Goal: Task Accomplishment & Management: Manage account settings

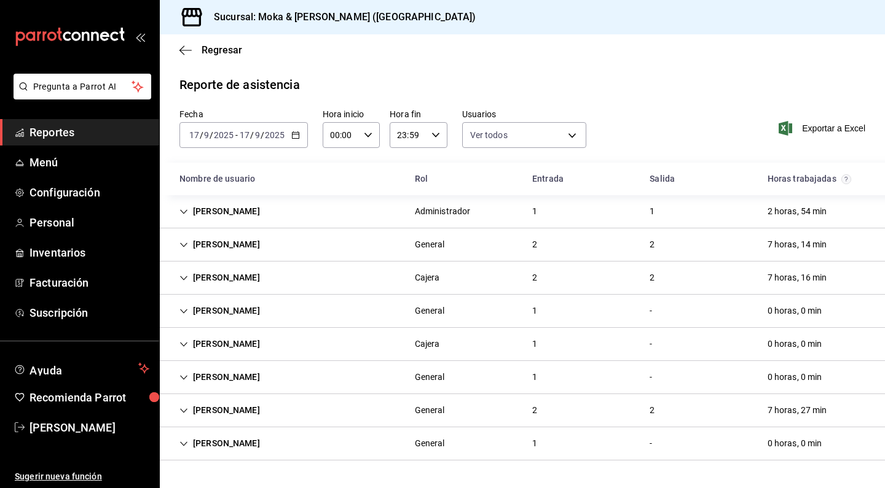
click at [70, 140] on span "Reportes" at bounding box center [89, 132] width 120 height 17
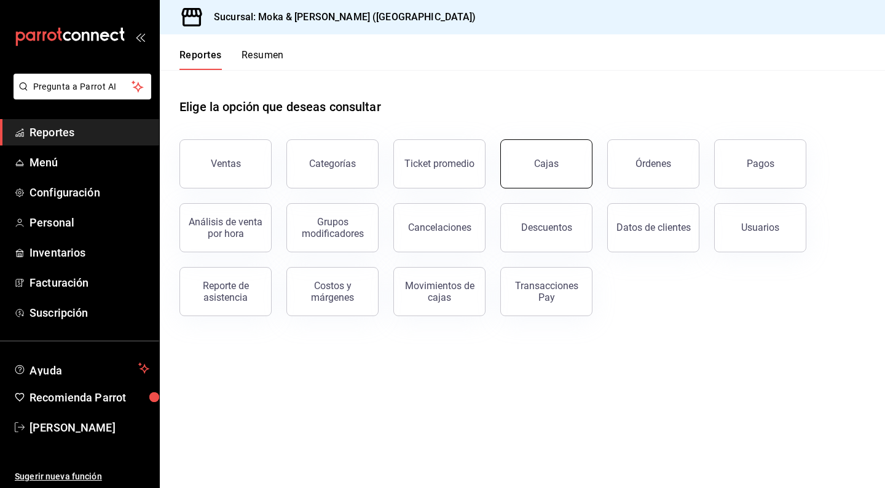
click at [554, 176] on link "Cajas" at bounding box center [546, 163] width 92 height 49
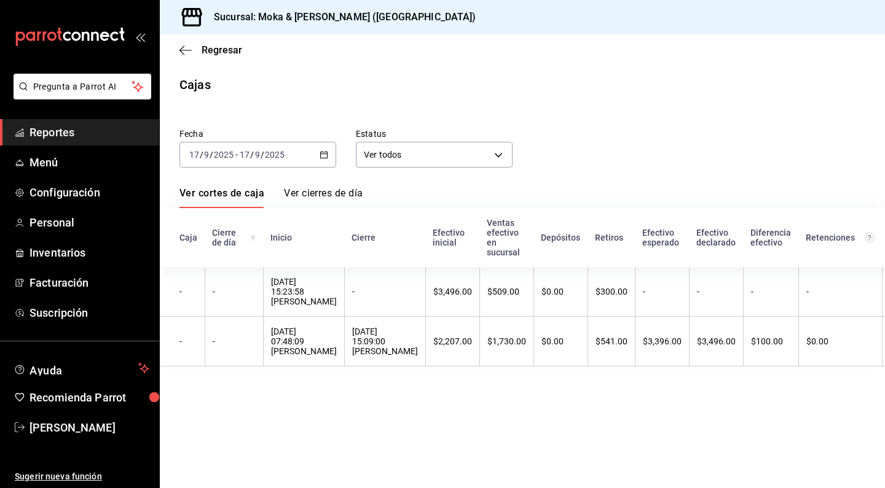
click at [33, 127] on span "Reportes" at bounding box center [89, 132] width 120 height 17
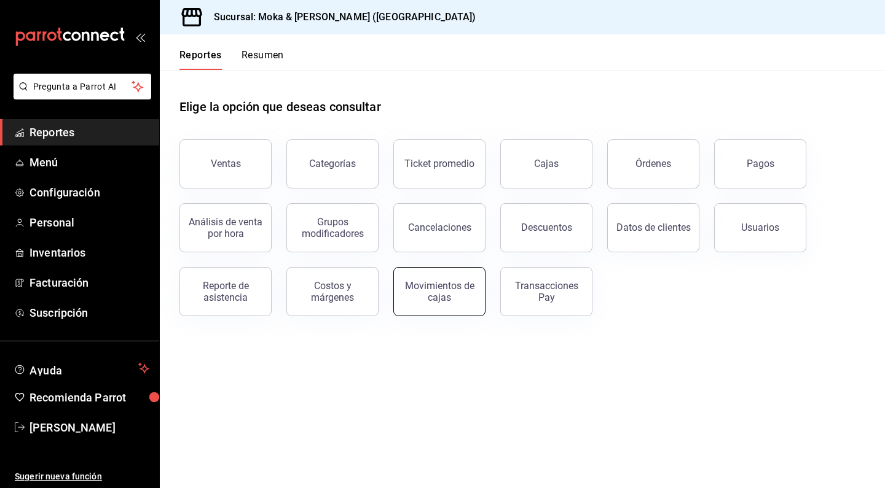
click at [428, 284] on div "Movimientos de cajas" at bounding box center [439, 291] width 76 height 23
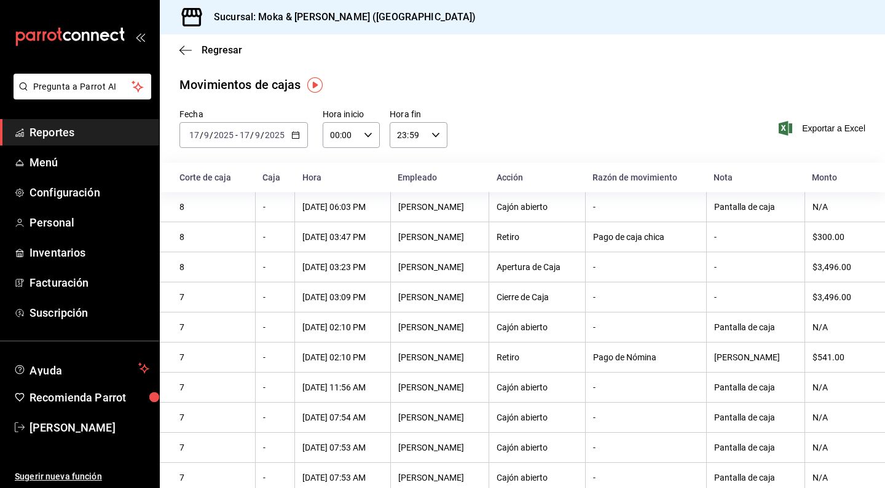
click at [183, 43] on div "Regresar" at bounding box center [522, 49] width 725 height 31
click at [187, 51] on icon "button" at bounding box center [185, 50] width 12 height 11
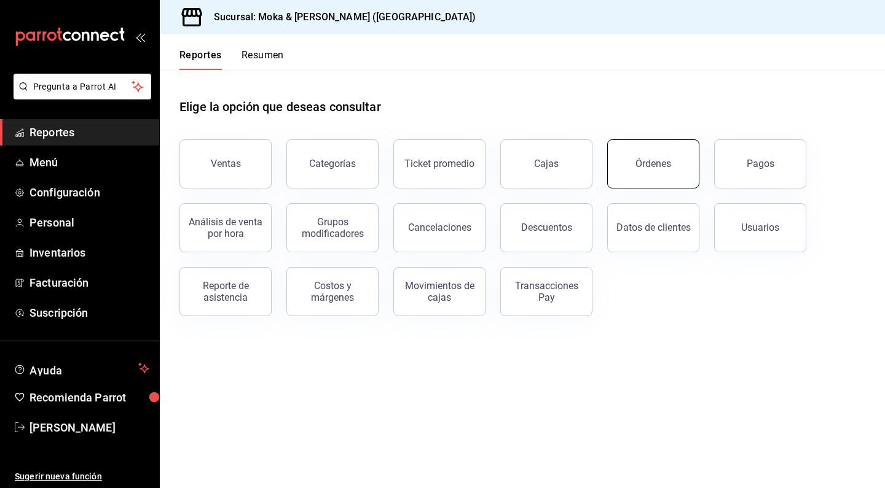
click at [643, 160] on div "Órdenes" at bounding box center [653, 164] width 36 height 12
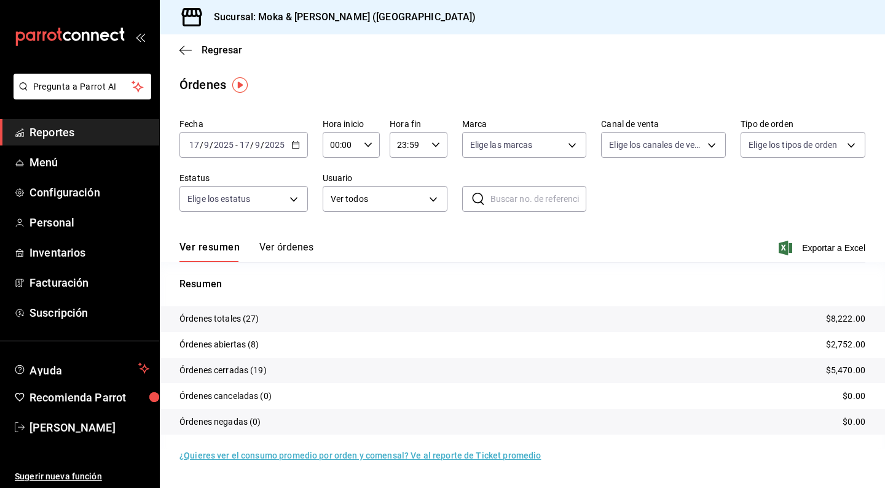
click at [282, 251] on button "Ver órdenes" at bounding box center [286, 251] width 54 height 21
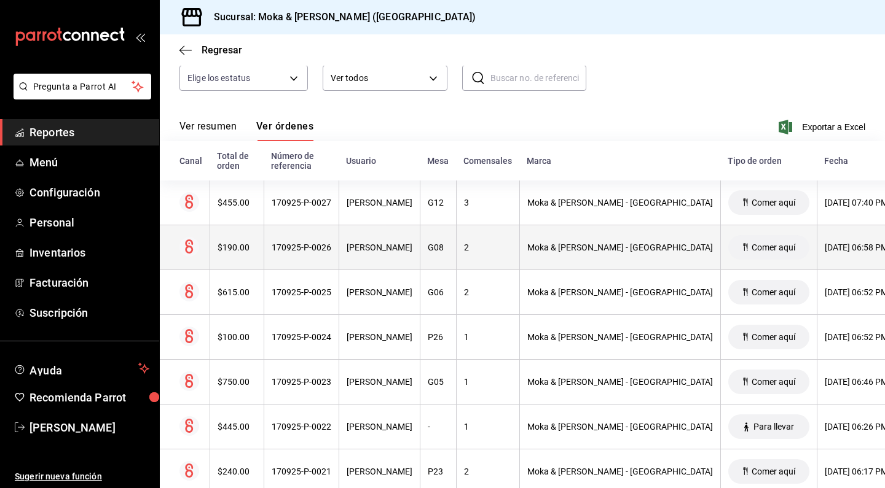
scroll to position [128, 0]
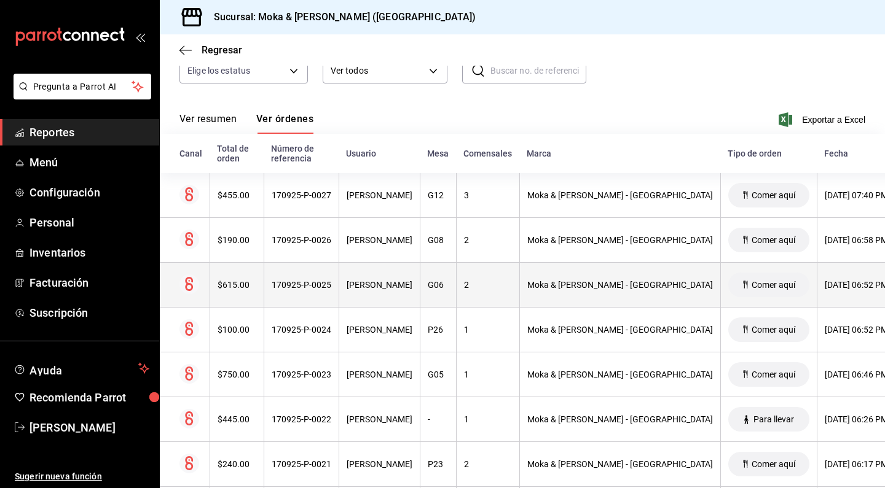
click at [320, 281] on div "170925-P-0025" at bounding box center [302, 285] width 60 height 10
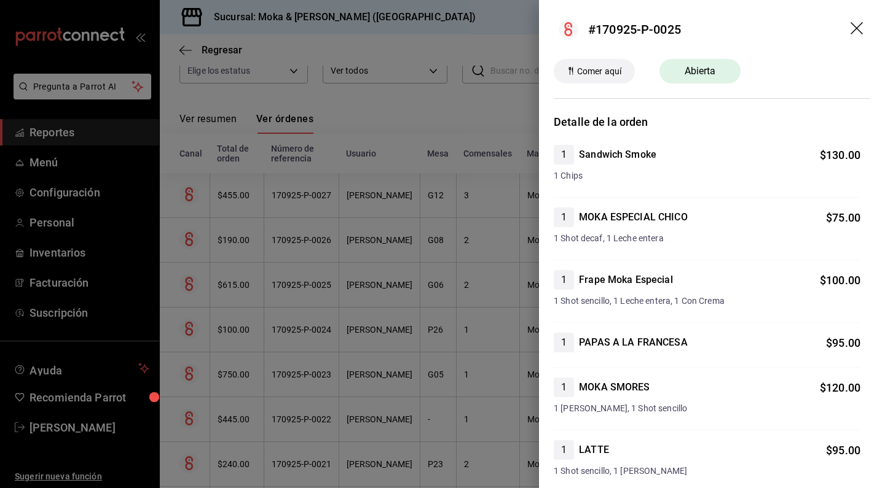
scroll to position [0, 0]
click at [482, 82] on div at bounding box center [442, 244] width 885 height 488
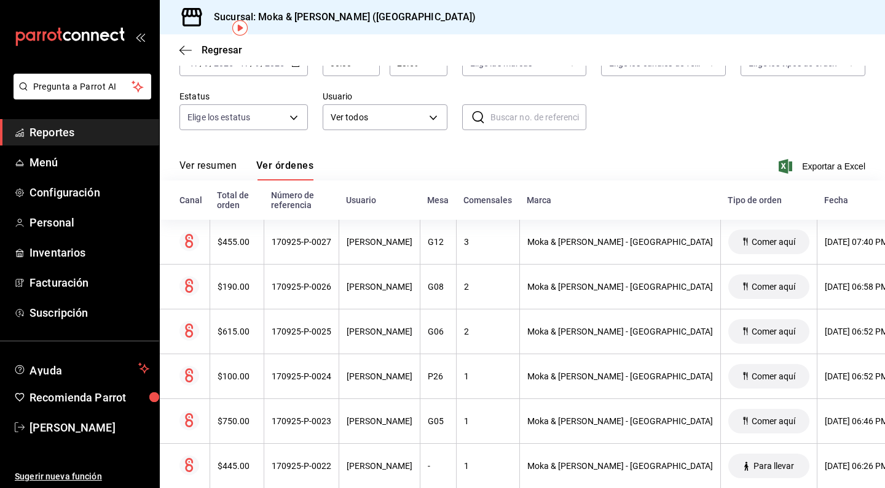
scroll to position [52, 0]
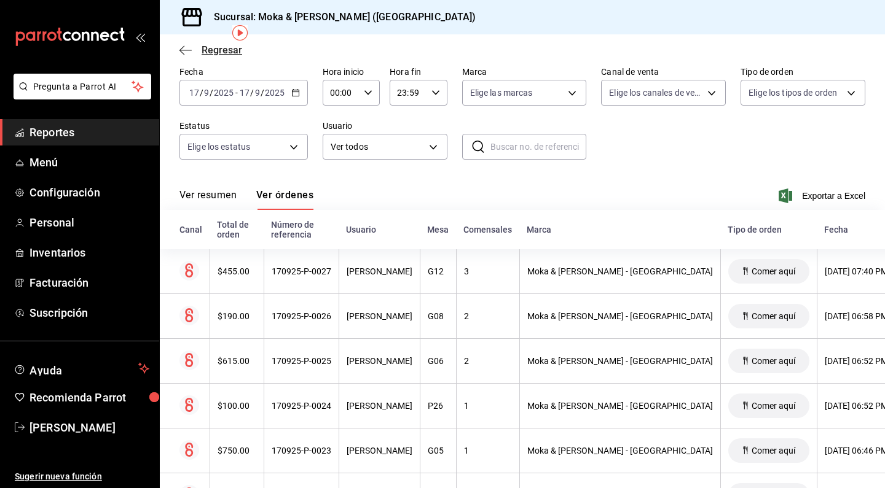
click at [186, 50] on icon "button" at bounding box center [185, 50] width 12 height 1
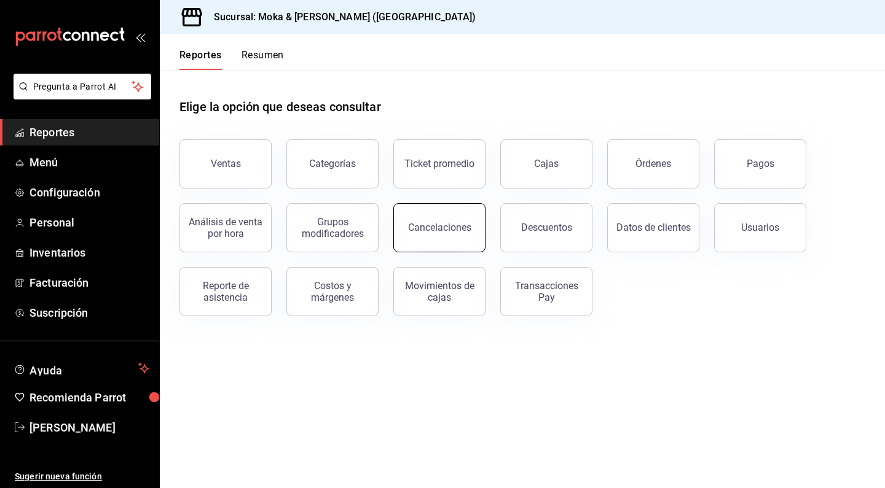
click at [457, 241] on button "Cancelaciones" at bounding box center [439, 227] width 92 height 49
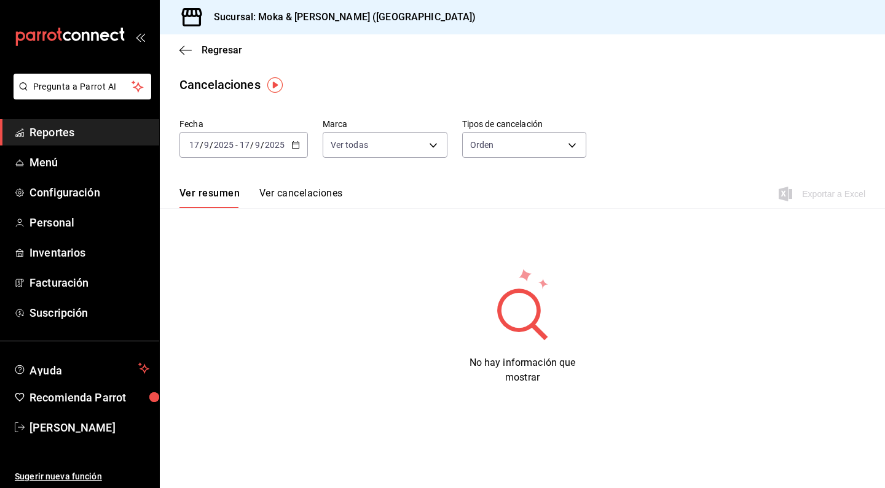
click at [251, 144] on span "/" at bounding box center [252, 145] width 4 height 10
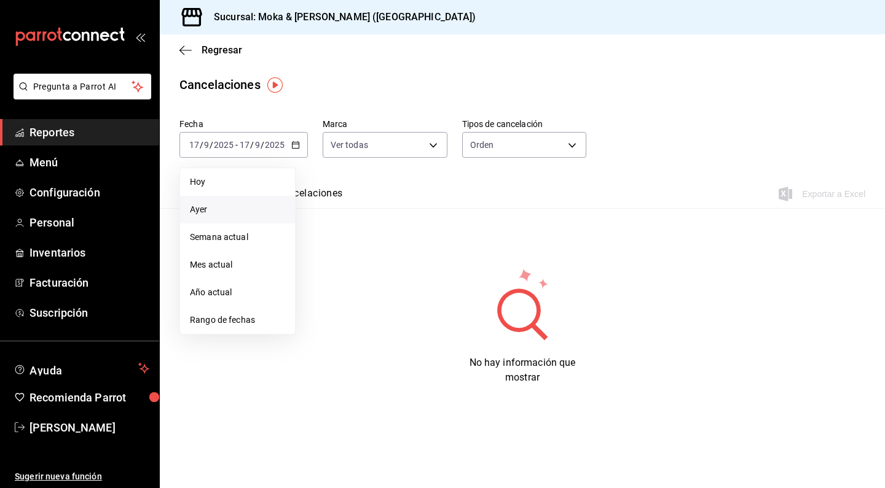
click at [232, 198] on li "Ayer" at bounding box center [237, 210] width 115 height 28
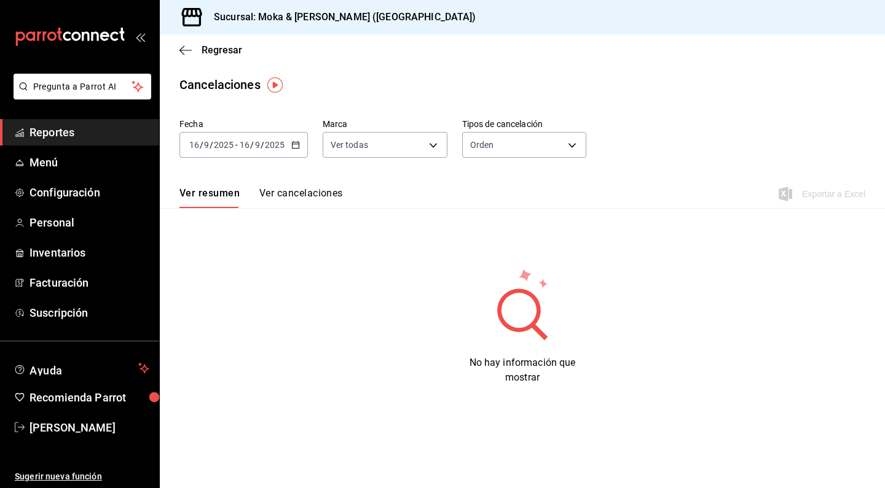
click at [262, 144] on span "/" at bounding box center [263, 145] width 4 height 10
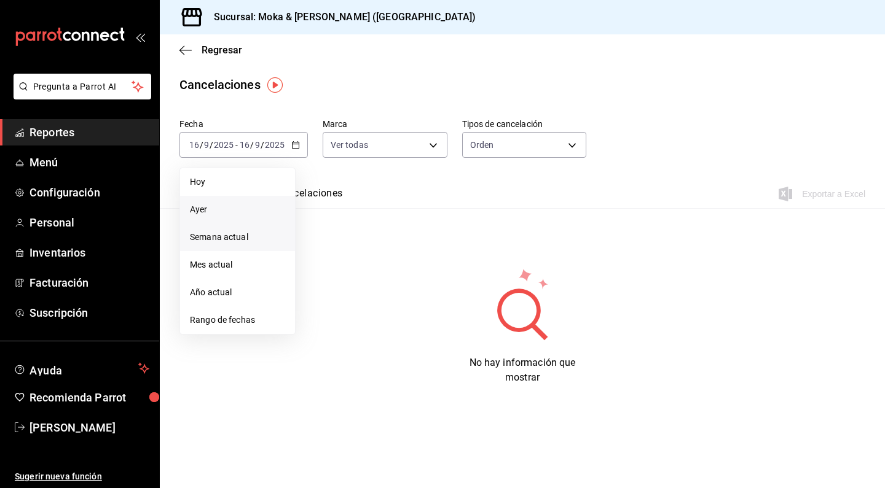
click at [225, 229] on li "Semana actual" at bounding box center [237, 238] width 115 height 28
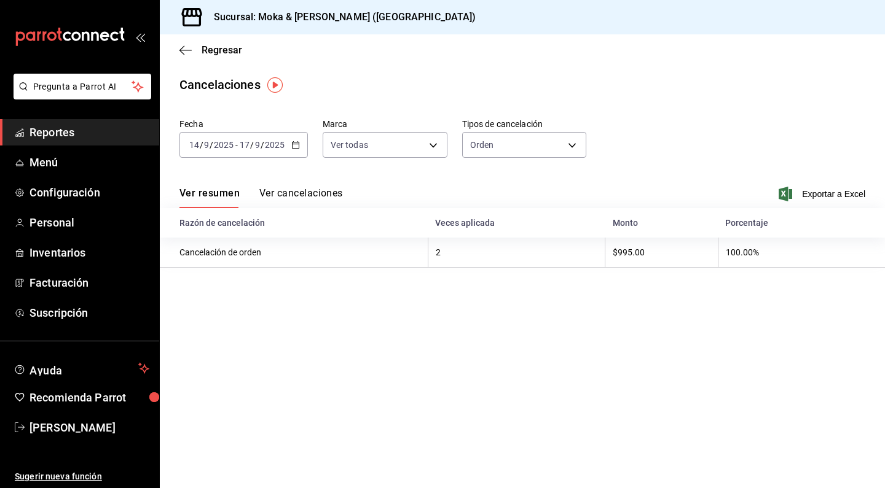
click at [254, 159] on div "Fecha [DATE] [DATE] - [DATE] [DATE] Marca Ver todas [object Object] Tipos de ca…" at bounding box center [522, 143] width 686 height 59
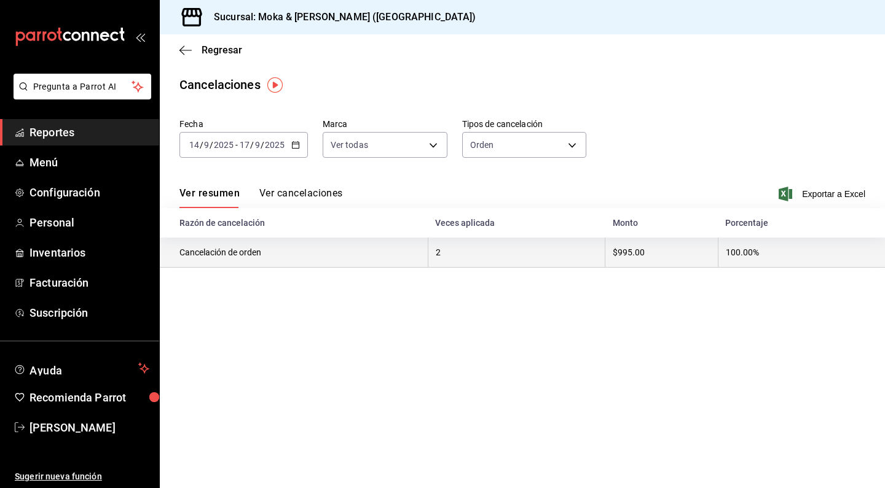
click at [235, 248] on th "Cancelación de orden" at bounding box center [294, 253] width 268 height 30
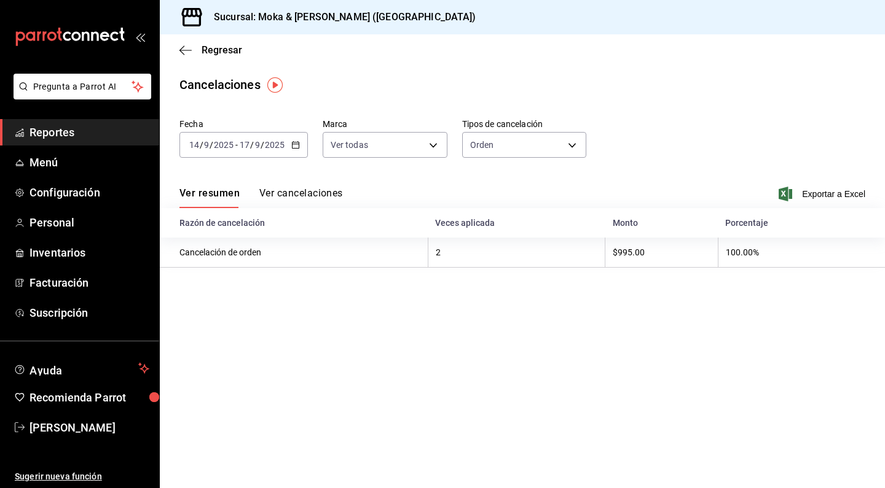
click at [286, 186] on div "Ver resumen Ver cancelaciones Exportar a Excel" at bounding box center [522, 191] width 725 height 36
click at [286, 192] on button "Ver cancelaciones" at bounding box center [301, 197] width 84 height 21
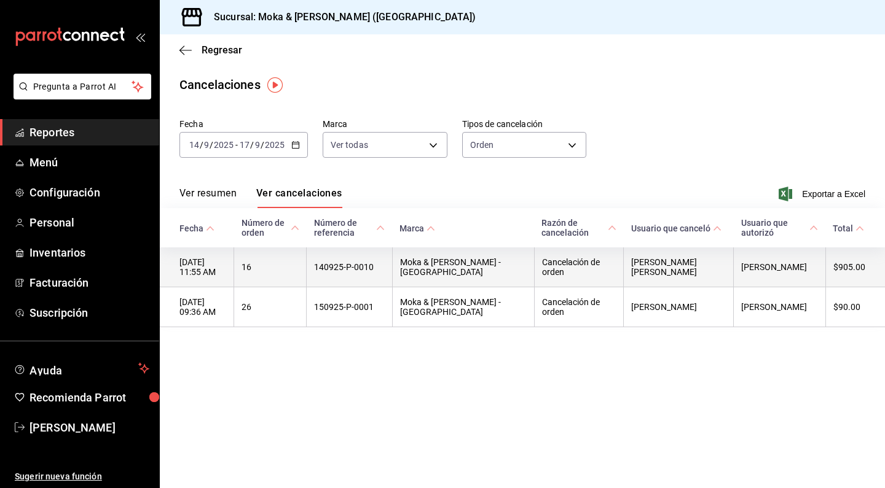
click at [307, 277] on th "16" at bounding box center [270, 268] width 73 height 40
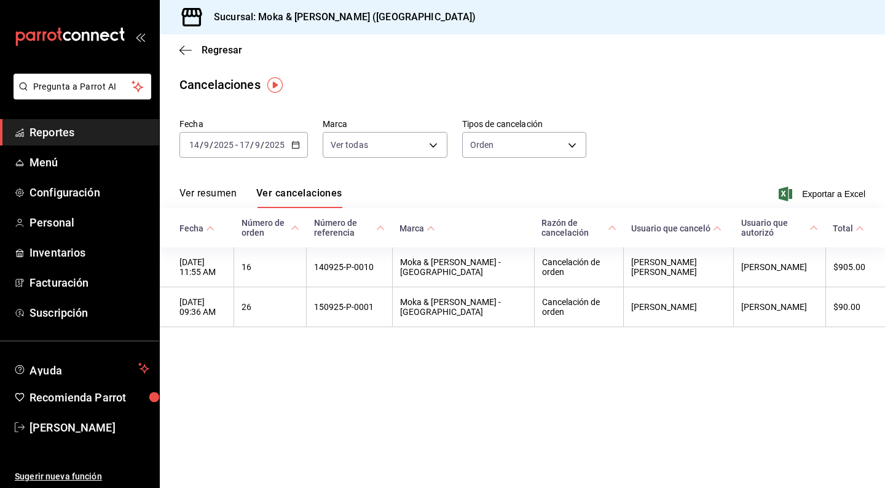
click at [234, 148] on div "[DATE] [DATE]" at bounding box center [211, 145] width 48 height 10
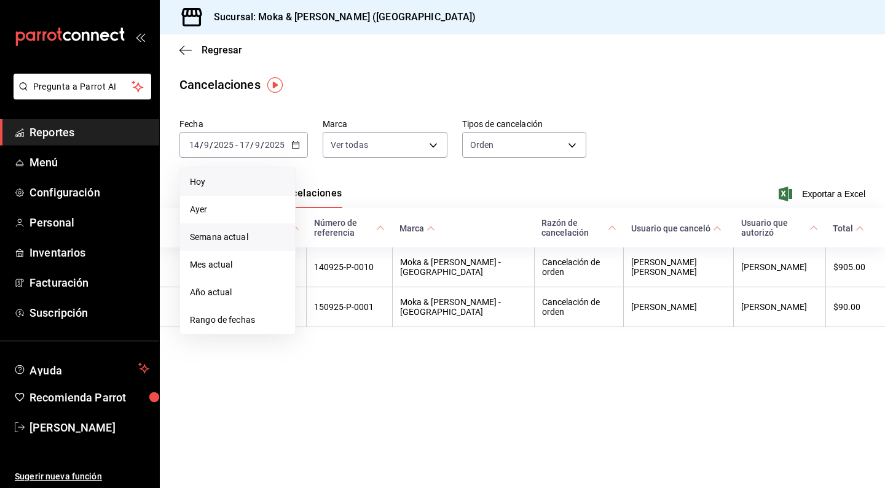
click at [208, 182] on span "Hoy" at bounding box center [237, 182] width 95 height 13
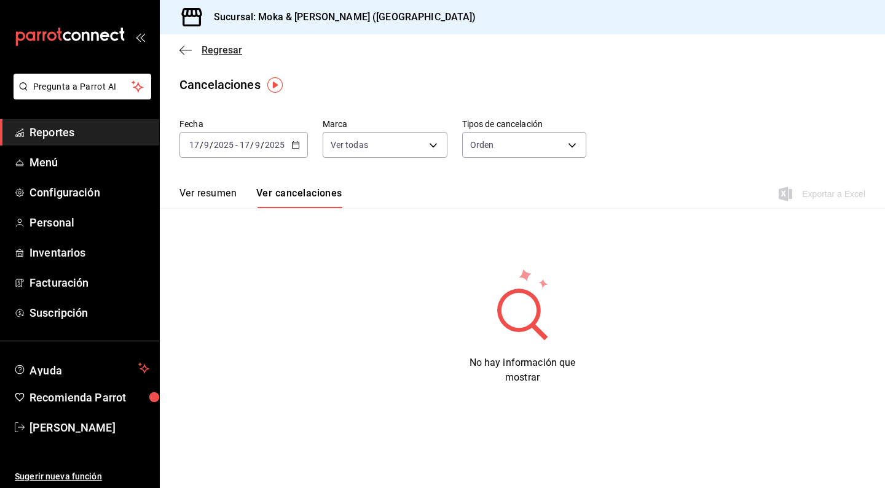
click at [184, 51] on icon "button" at bounding box center [185, 50] width 12 height 11
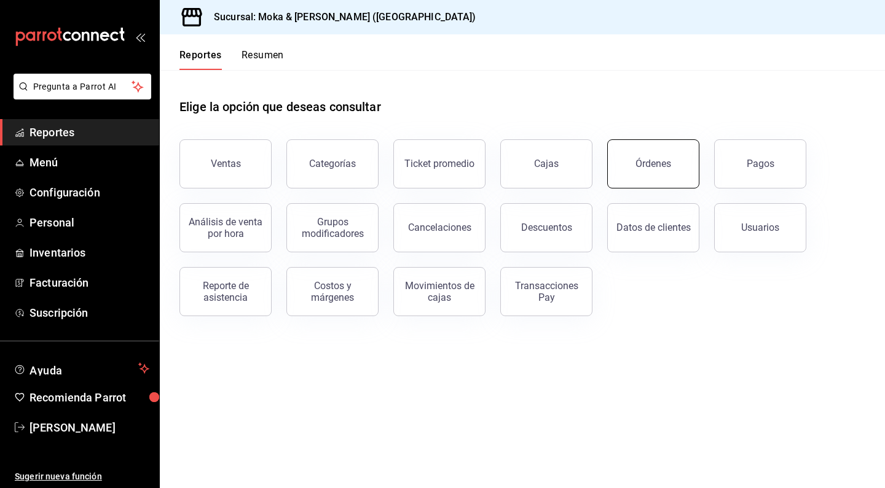
click at [637, 170] on button "Órdenes" at bounding box center [653, 163] width 92 height 49
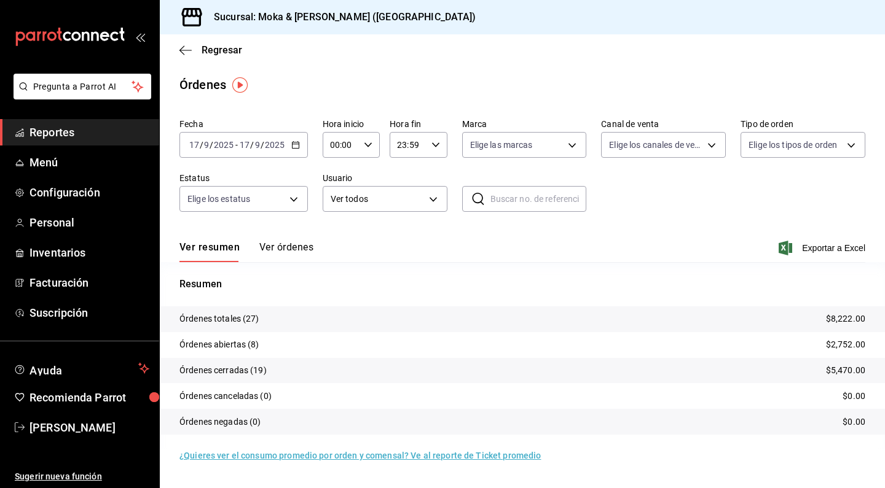
click at [286, 253] on button "Ver órdenes" at bounding box center [286, 251] width 54 height 21
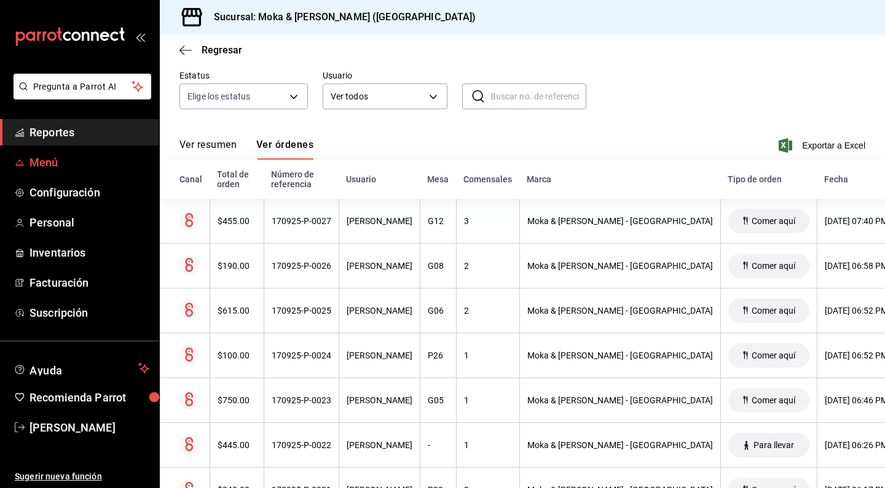
click at [52, 172] on link "Menú" at bounding box center [79, 162] width 159 height 26
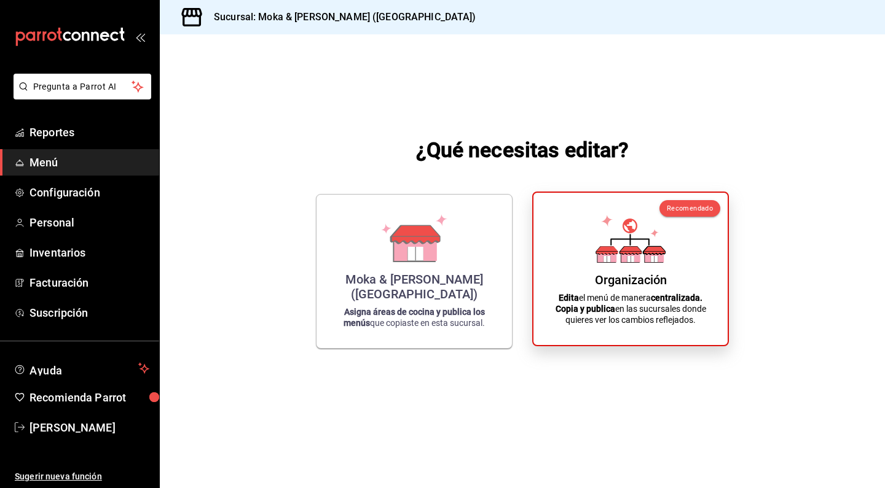
click at [669, 238] on div "Organización Edita el menú de manera centralizada. Copia y publica en las sucur…" at bounding box center [630, 269] width 165 height 133
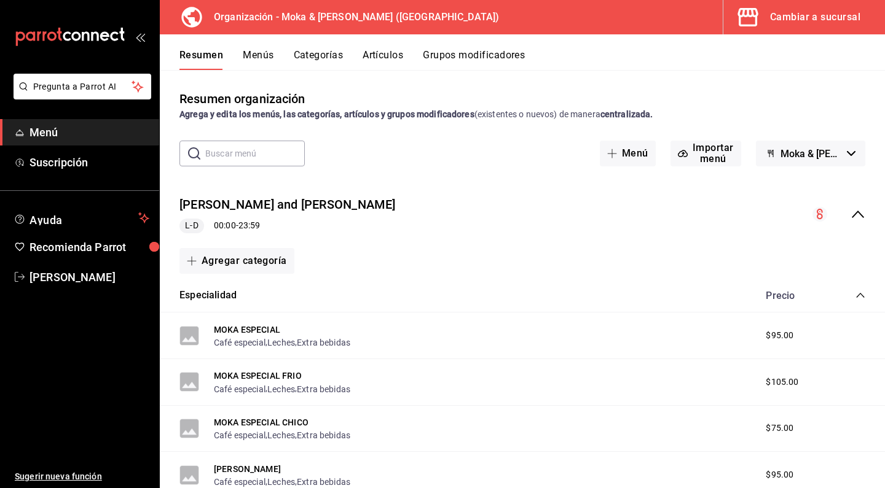
click at [386, 59] on button "Artículos" at bounding box center [383, 59] width 41 height 21
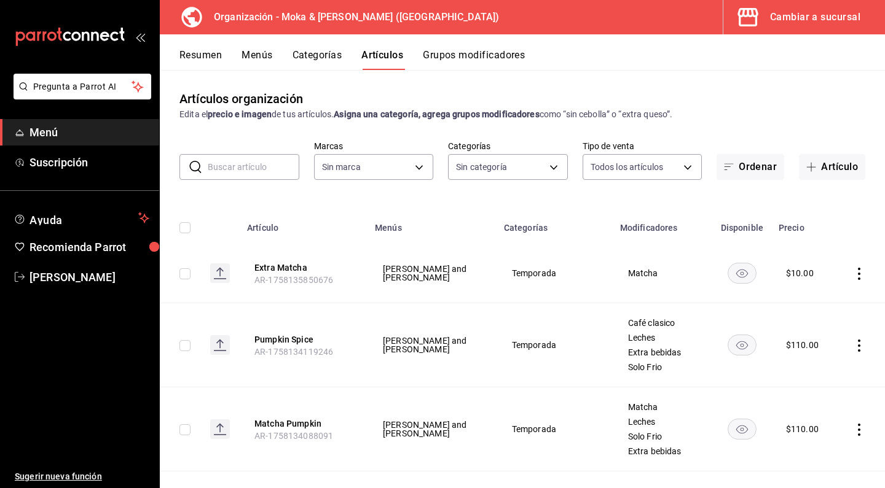
type input "133ffe9b-fe61-4f2a-b4cb-4bb08eaa479a"
type input "35ef7d49-5860-42b9-a74e-f8714ccf72fe,f0715e8d-93ea-4bc3-8789-14c21f83c212,40b05…"
click at [825, 160] on button "Artículo" at bounding box center [832, 167] width 66 height 26
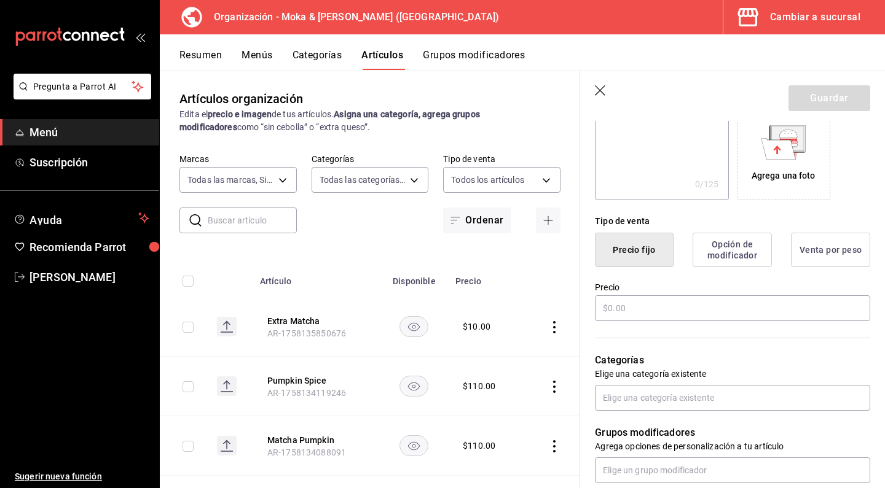
scroll to position [213, 0]
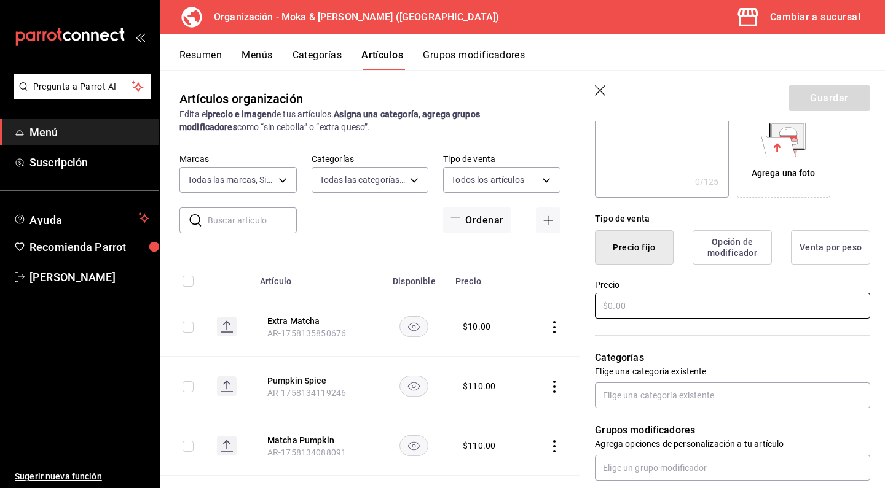
type input "renta de juego"
click at [659, 305] on input "text" at bounding box center [732, 306] width 275 height 26
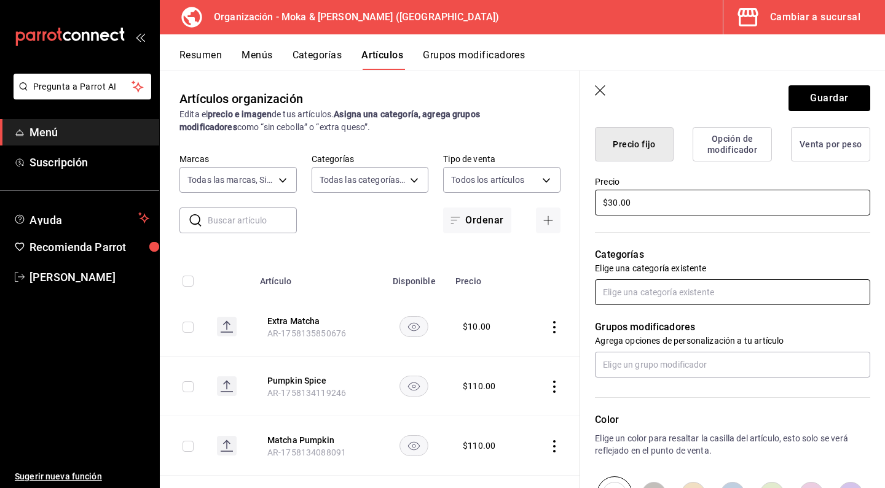
scroll to position [319, 0]
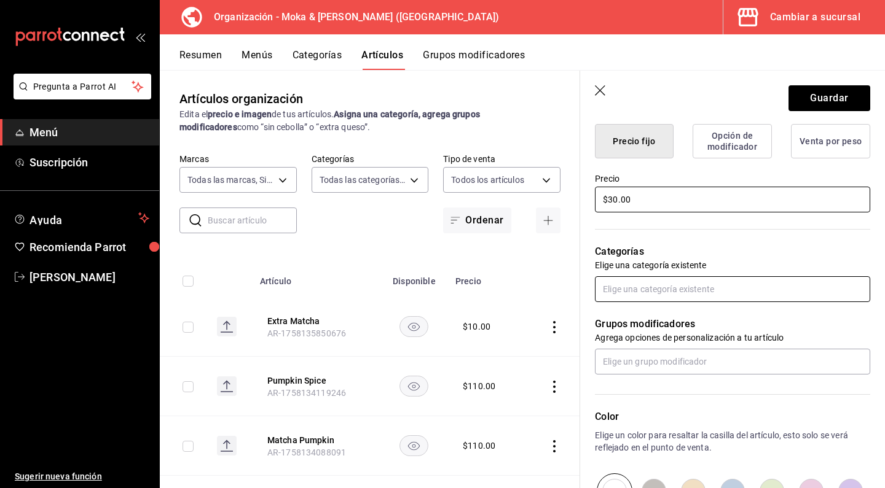
type input "$30.00"
click at [642, 293] on input "text" at bounding box center [732, 290] width 275 height 26
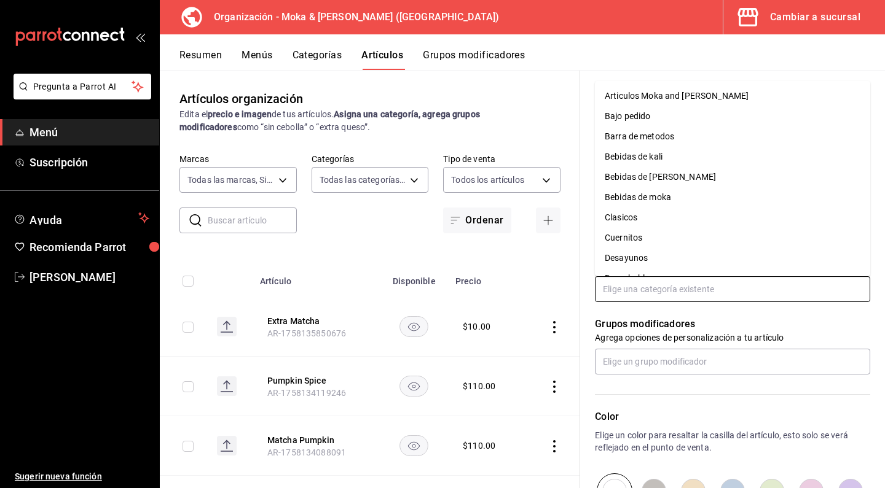
click at [638, 103] on li "Articulos Moka and [PERSON_NAME]" at bounding box center [732, 96] width 275 height 20
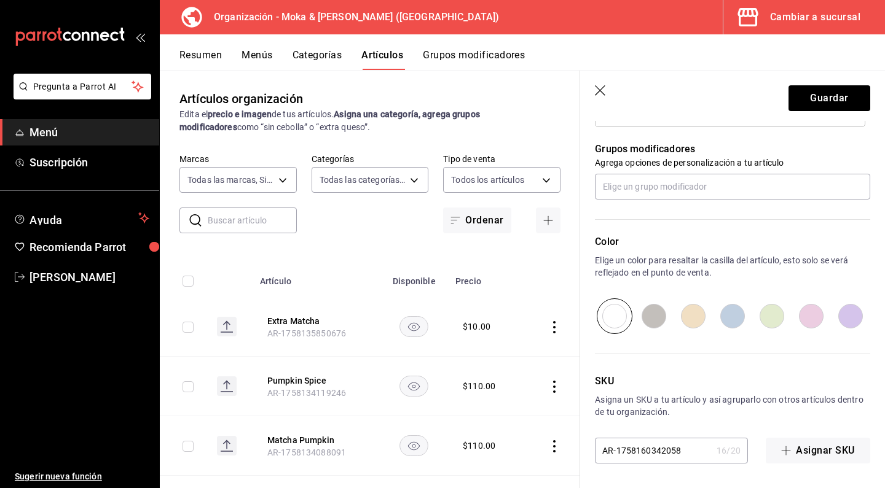
scroll to position [535, 0]
click at [689, 312] on input "radio" at bounding box center [692, 317] width 39 height 36
radio input "true"
click at [759, 314] on input "radio" at bounding box center [771, 317] width 39 height 36
radio input "true"
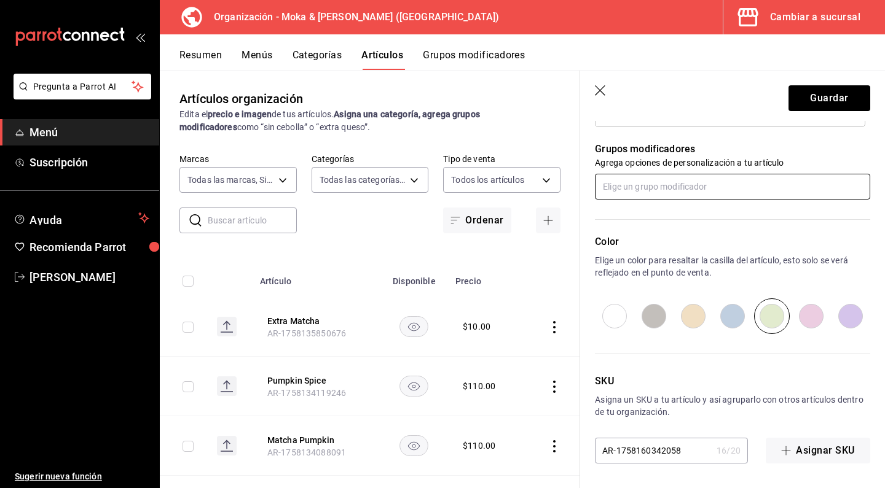
click at [662, 192] on input "text" at bounding box center [732, 187] width 275 height 26
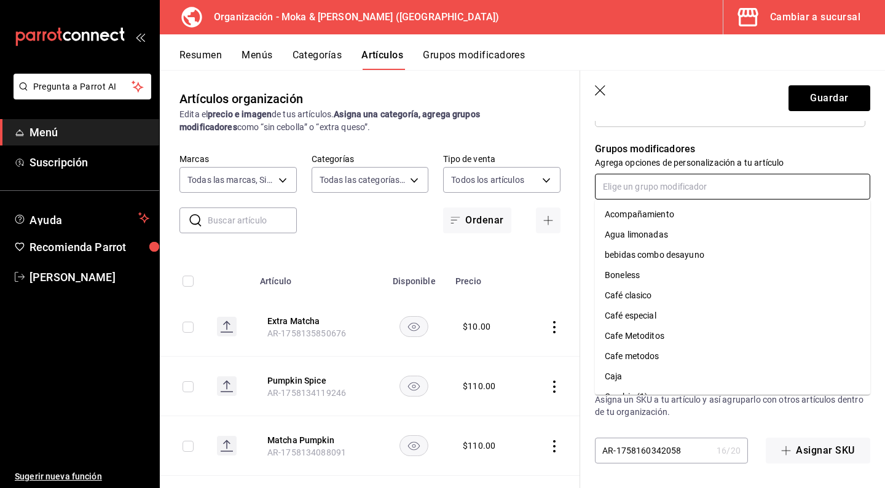
click at [707, 195] on input "text" at bounding box center [732, 187] width 275 height 26
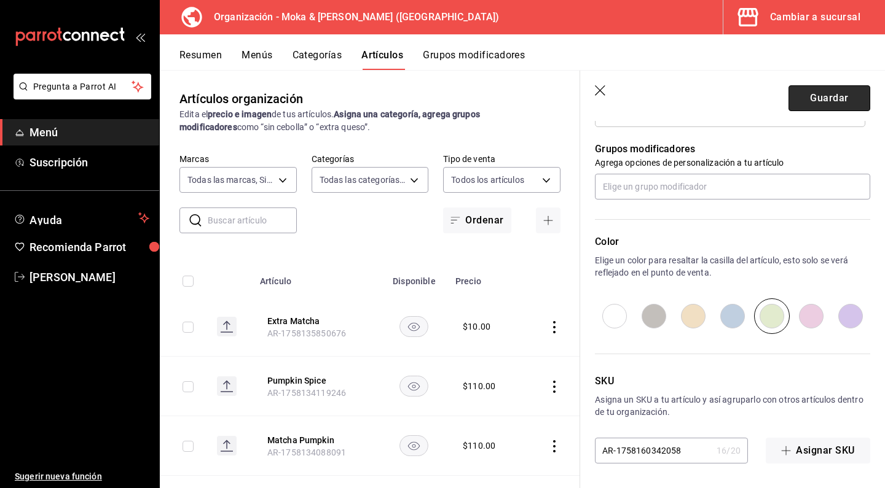
click at [823, 105] on button "Guardar" at bounding box center [829, 98] width 82 height 26
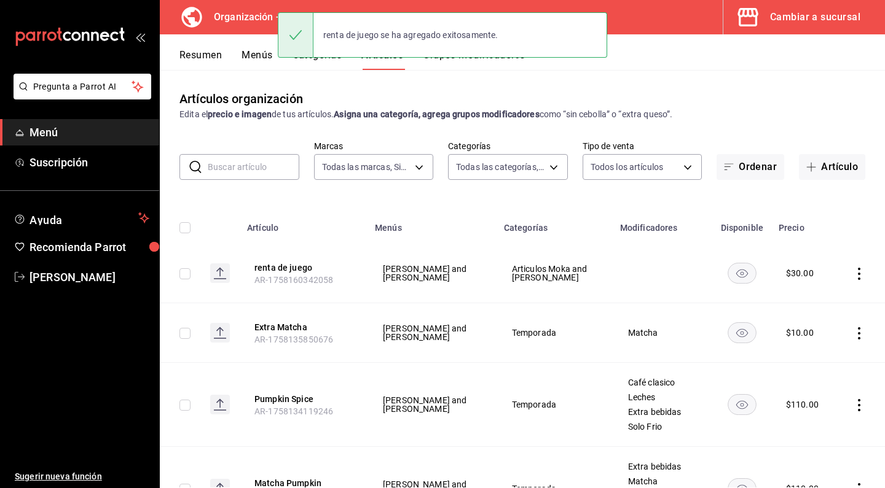
click at [259, 58] on button "Menús" at bounding box center [256, 59] width 31 height 21
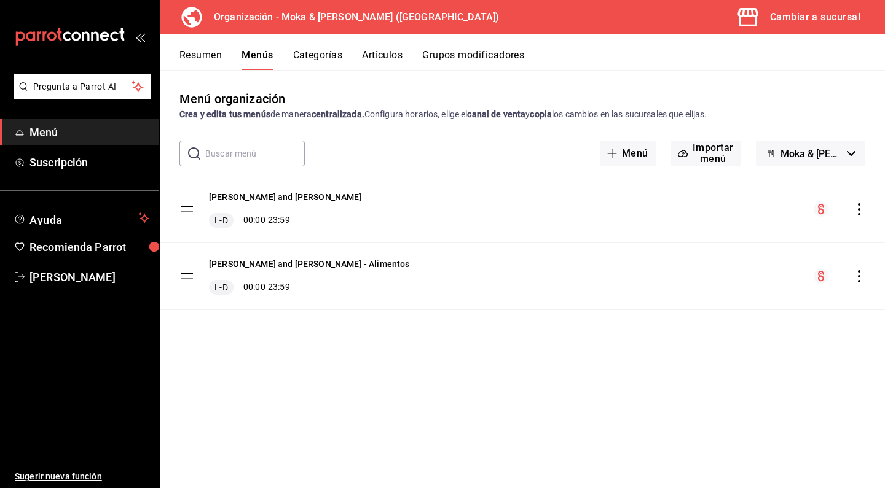
click at [862, 205] on icon "actions" at bounding box center [859, 209] width 12 height 12
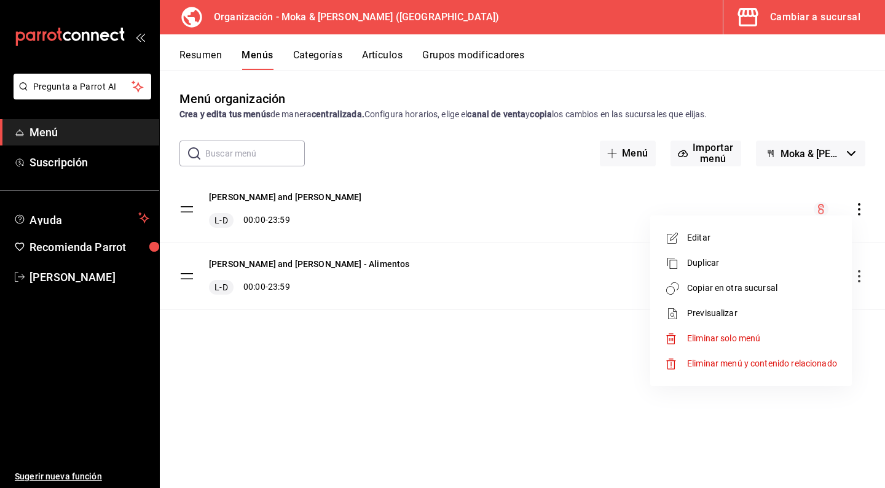
click at [719, 290] on span "Copiar en otra sucursal" at bounding box center [762, 288] width 150 height 13
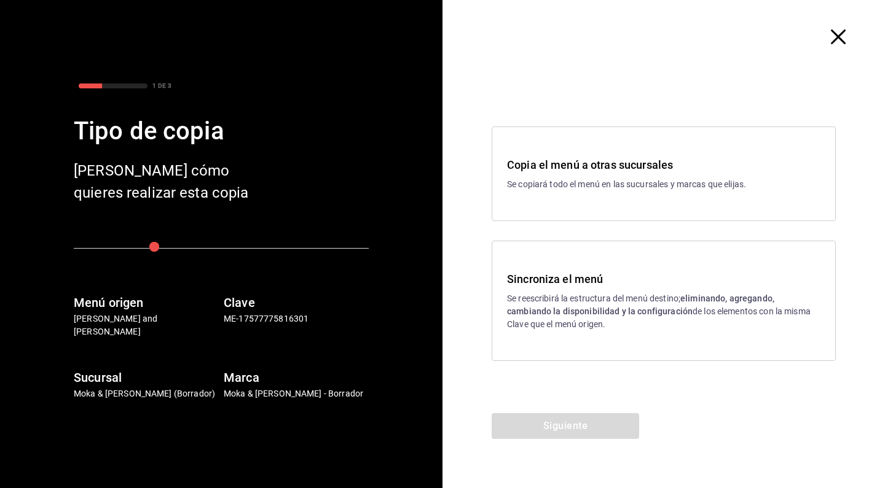
click at [578, 335] on div "Sincroniza el menú Se reescribirá la estructura del menú destino; eliminando, a…" at bounding box center [664, 301] width 344 height 120
click at [538, 420] on button "Siguiente" at bounding box center [565, 427] width 147 height 26
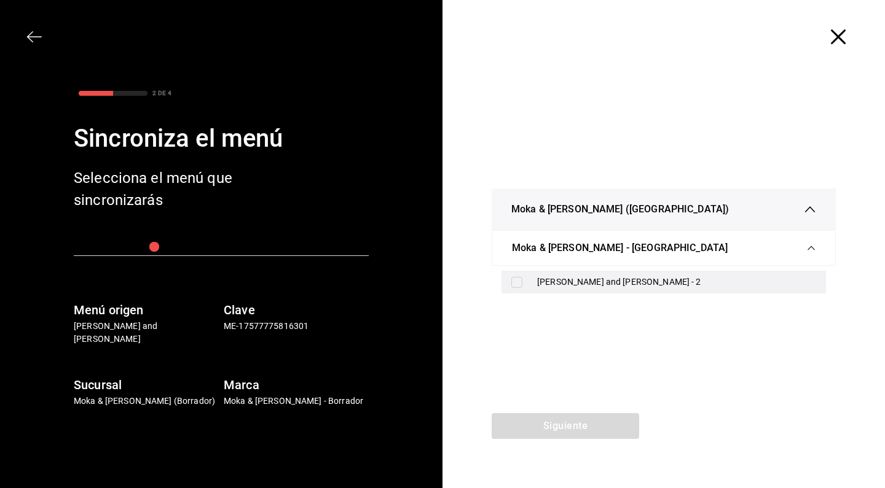
click at [516, 284] on input "checkbox" at bounding box center [516, 282] width 11 height 11
checkbox input "true"
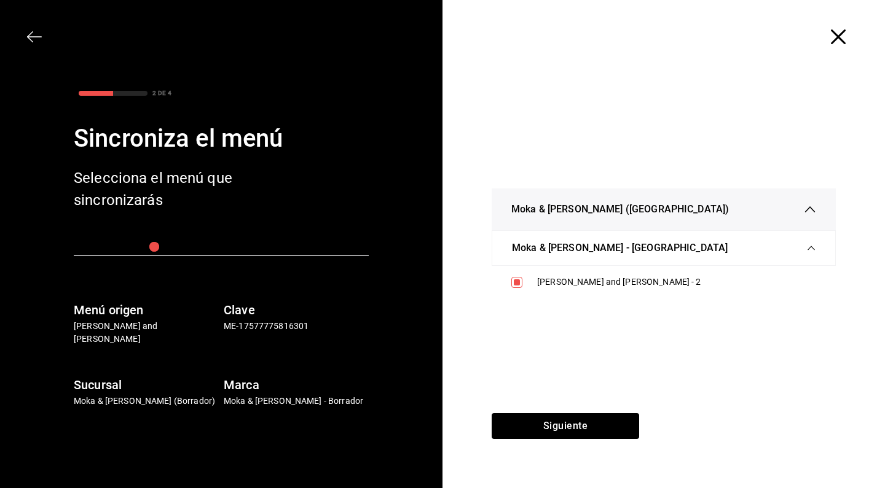
click at [534, 404] on div "Moka & [PERSON_NAME] ([GEOGRAPHIC_DATA]) Moka & [GEOGRAPHIC_DATA] - [GEOGRAPHIC…" at bounding box center [663, 244] width 442 height 340
click at [533, 415] on button "Siguiente" at bounding box center [565, 427] width 147 height 26
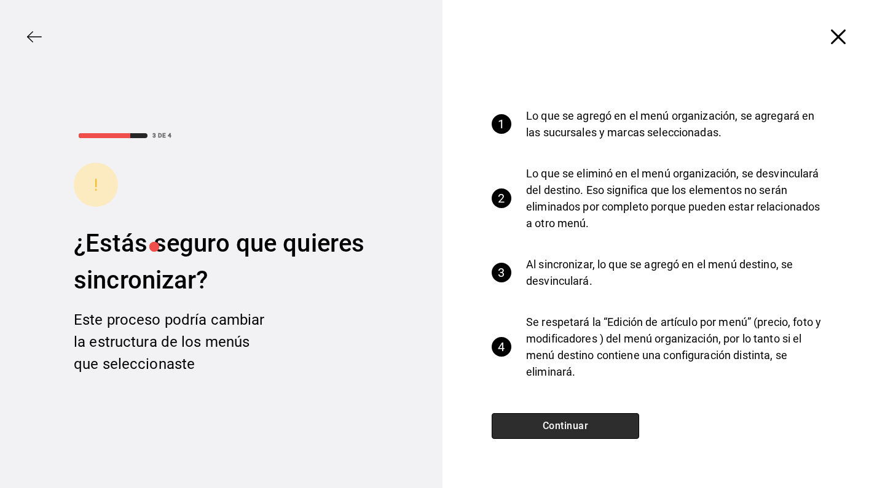
click at [547, 427] on button "Continuar" at bounding box center [565, 427] width 147 height 26
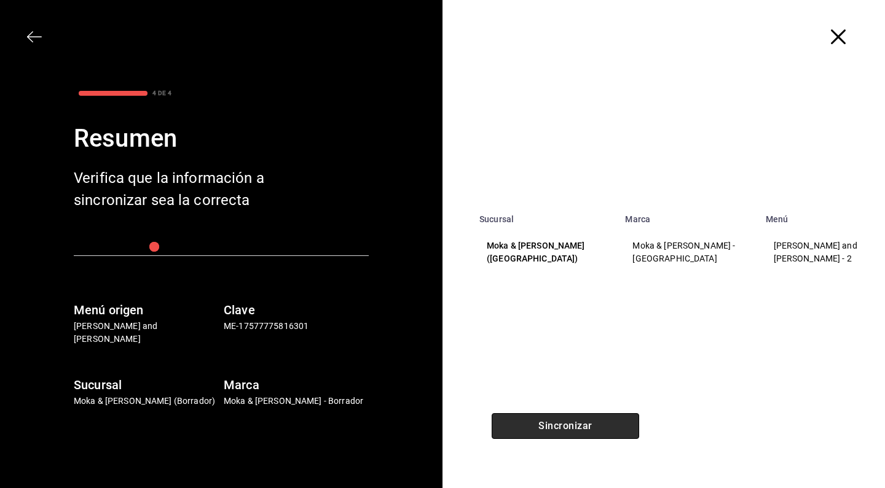
click at [547, 427] on button "Sincronizar" at bounding box center [565, 427] width 147 height 26
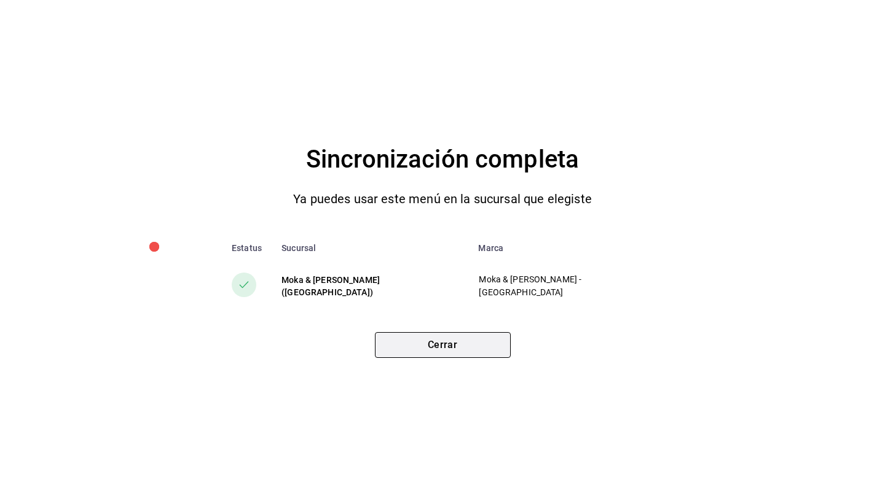
click at [428, 345] on button "Cerrar" at bounding box center [443, 345] width 136 height 26
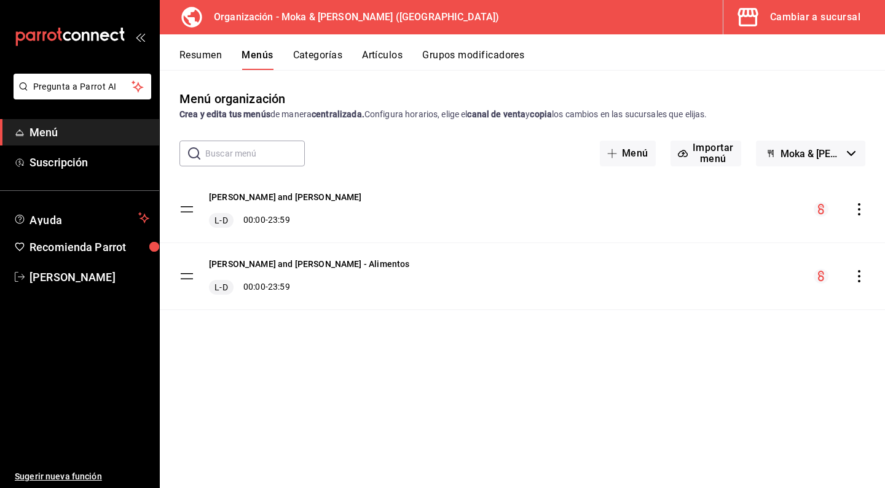
click at [262, 55] on button "Menús" at bounding box center [256, 59] width 31 height 21
click at [398, 59] on button "Artículos" at bounding box center [382, 59] width 41 height 21
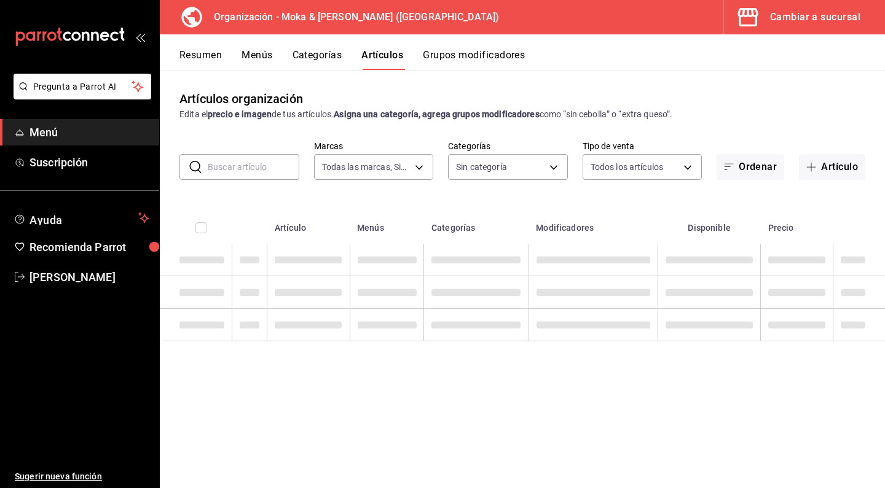
type input "133ffe9b-fe61-4f2a-b4cb-4bb08eaa479a"
type input "35ef7d49-5860-42b9-a74e-f8714ccf72fe,f0715e8d-93ea-4bc3-8789-14c21f83c212,40b05…"
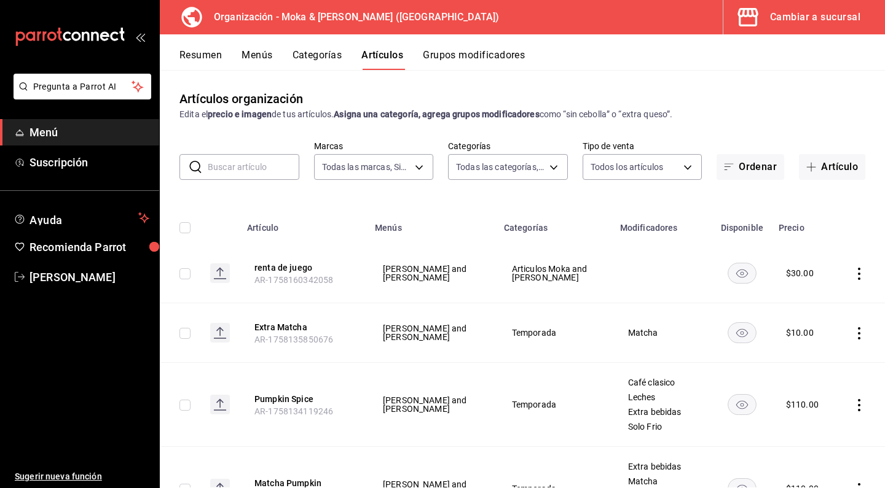
click at [445, 61] on button "Grupos modificadores" at bounding box center [474, 59] width 102 height 21
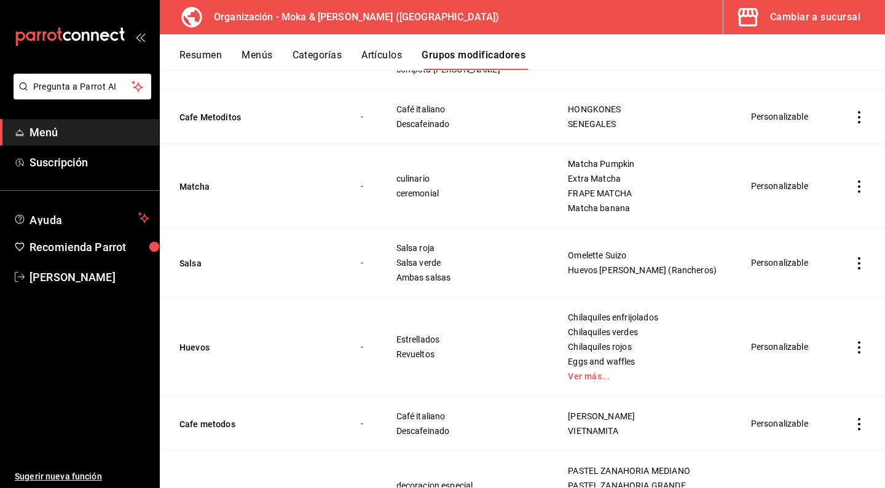
scroll to position [1364, 0]
click at [813, 24] on div "Cambiar a sucursal" at bounding box center [815, 17] width 90 height 17
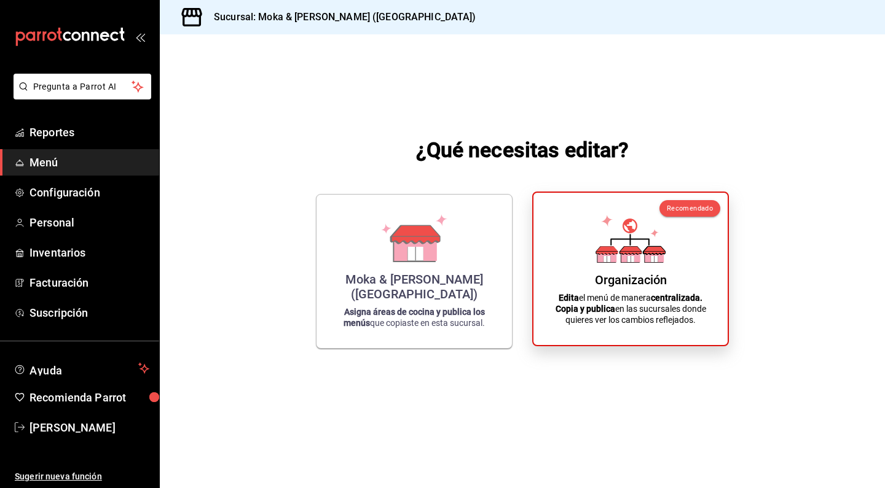
click at [632, 259] on icon at bounding box center [630, 259] width 7 height 6
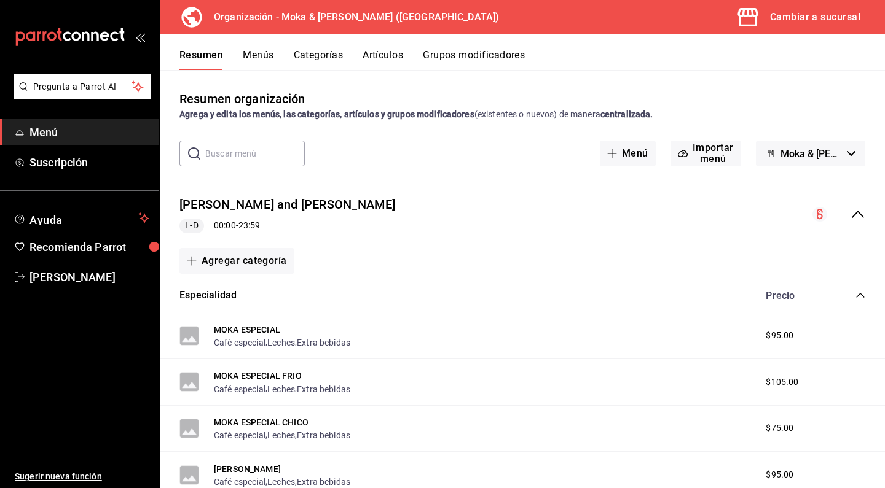
click at [844, 14] on div "Cambiar a sucursal" at bounding box center [815, 17] width 90 height 17
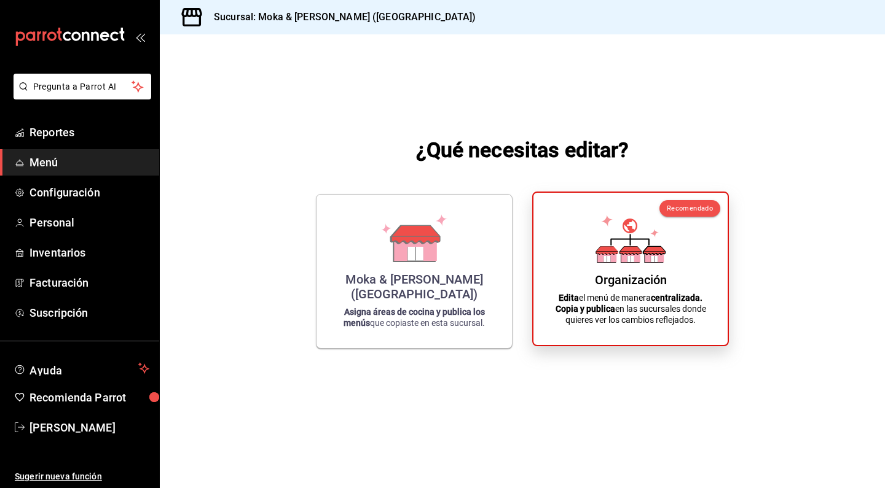
click at [587, 257] on div "Organización Edita el menú de manera centralizada. Copia y publica en las sucur…" at bounding box center [630, 269] width 165 height 133
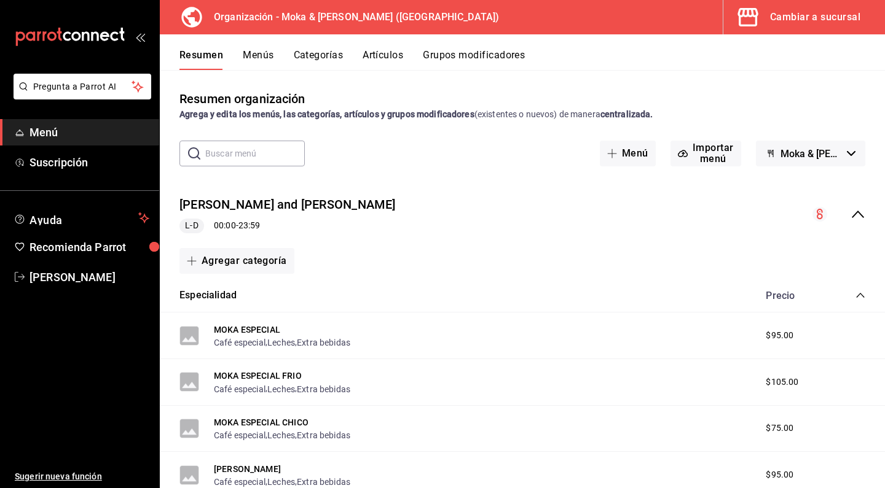
click at [436, 51] on button "Grupos modificadores" at bounding box center [474, 59] width 102 height 21
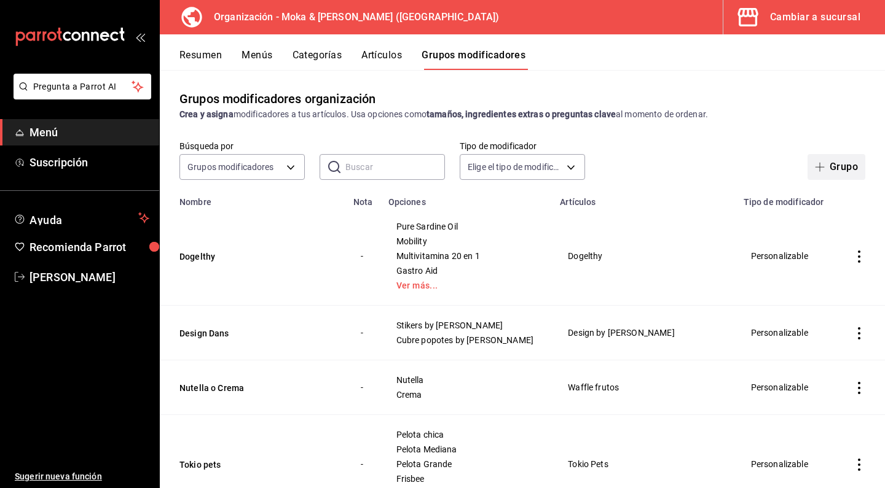
click at [832, 169] on button "Grupo" at bounding box center [836, 167] width 58 height 26
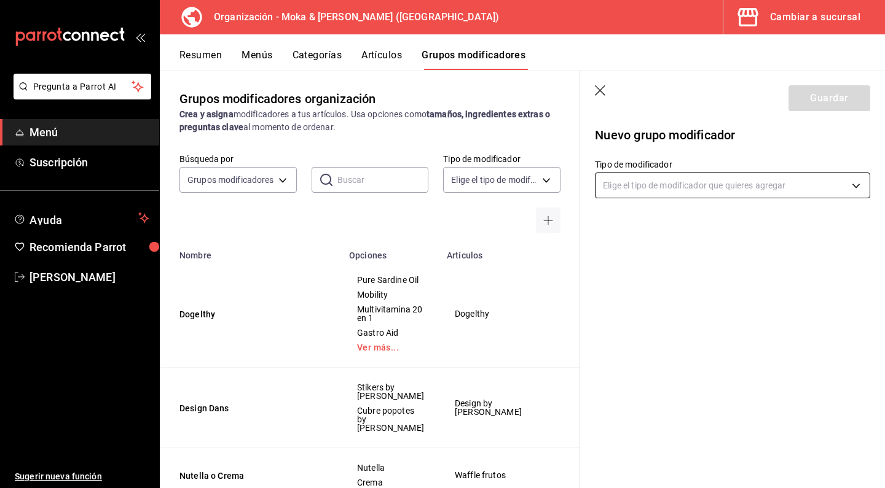
click at [629, 187] on body "Pregunta a Parrot AI Menú Suscripción Ayuda Recomienda Parrot [PERSON_NAME] Sug…" at bounding box center [442, 244] width 885 height 488
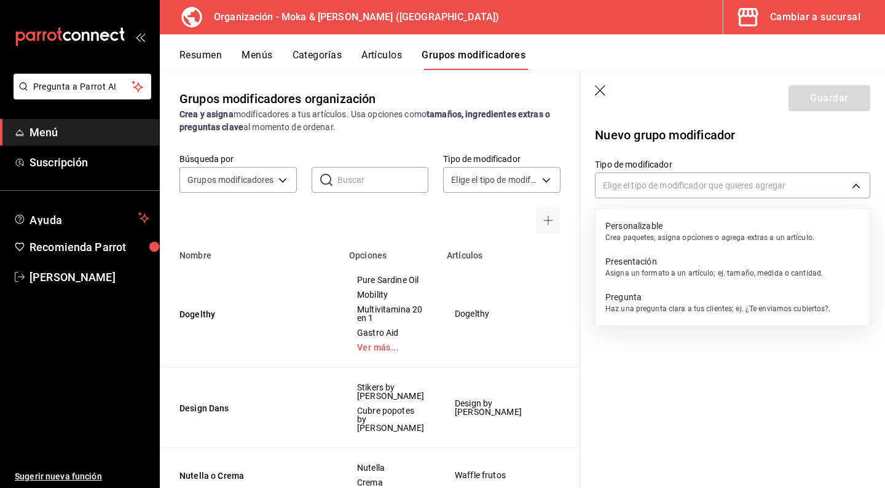
click at [629, 230] on p "Personalizable" at bounding box center [709, 226] width 209 height 12
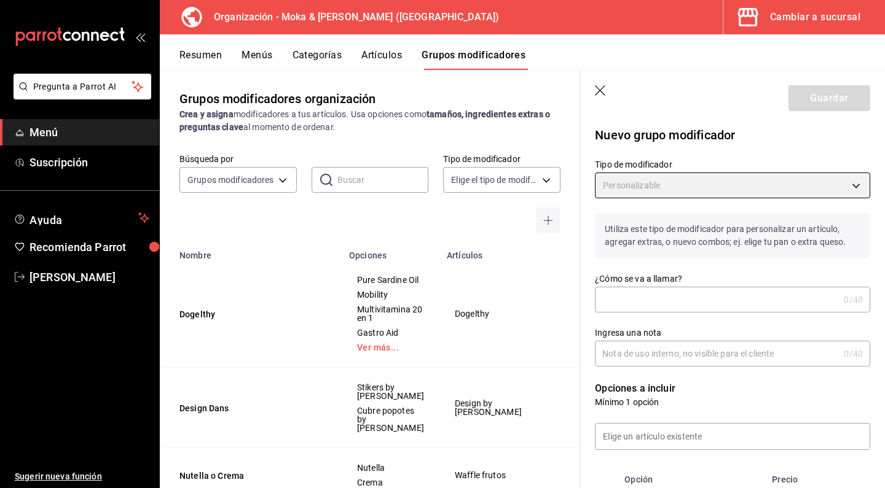
type input "CUSTOMIZABLE"
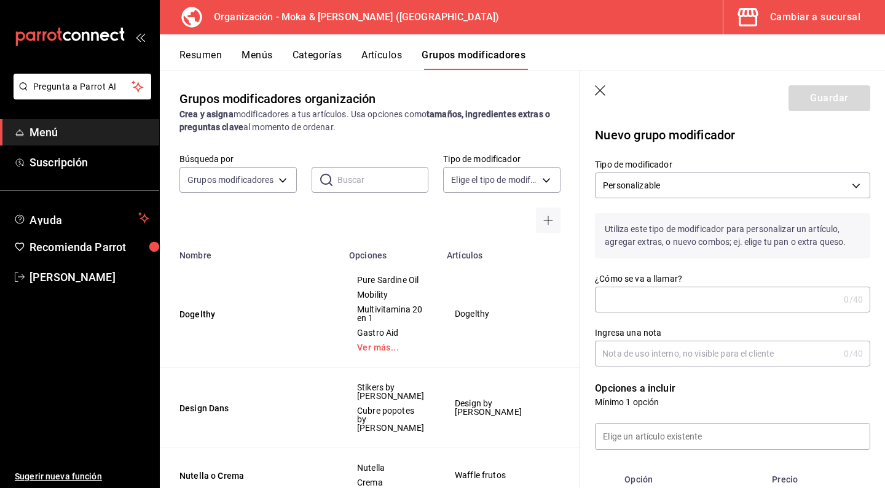
click at [625, 296] on input "¿Cómo se va a llamar?" at bounding box center [717, 300] width 244 height 25
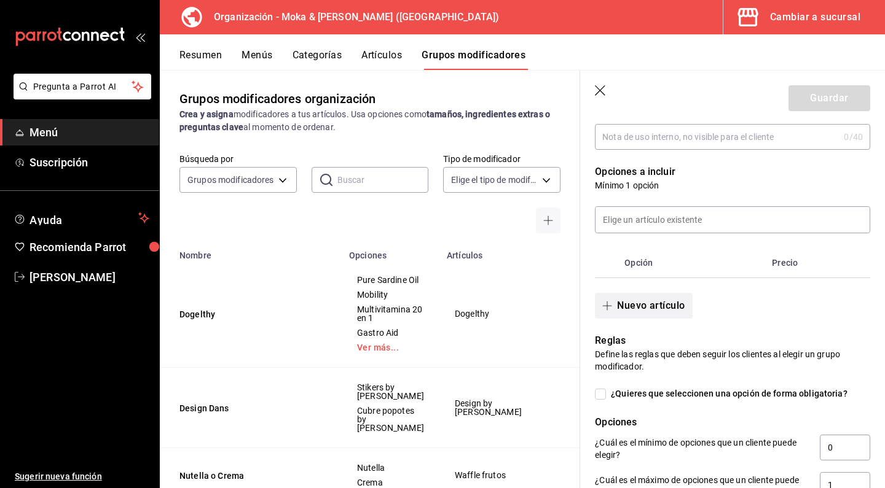
scroll to position [240, 0]
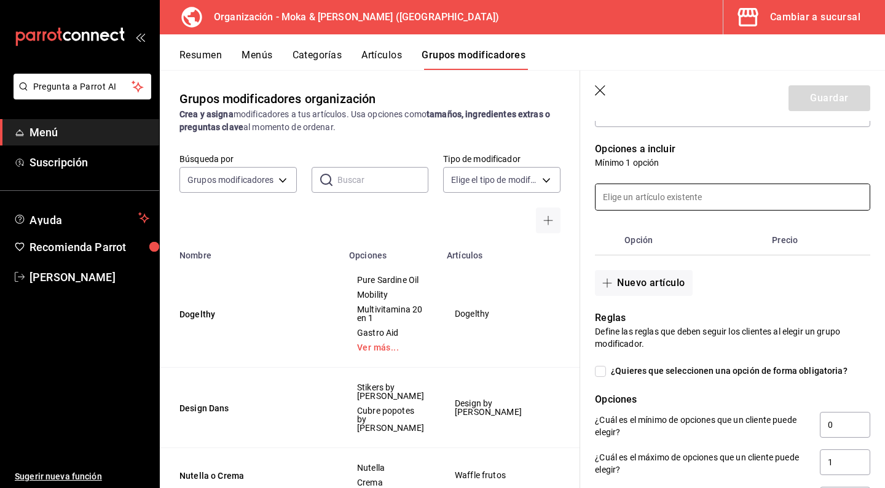
type input "Frape"
click at [638, 205] on input at bounding box center [732, 197] width 274 height 26
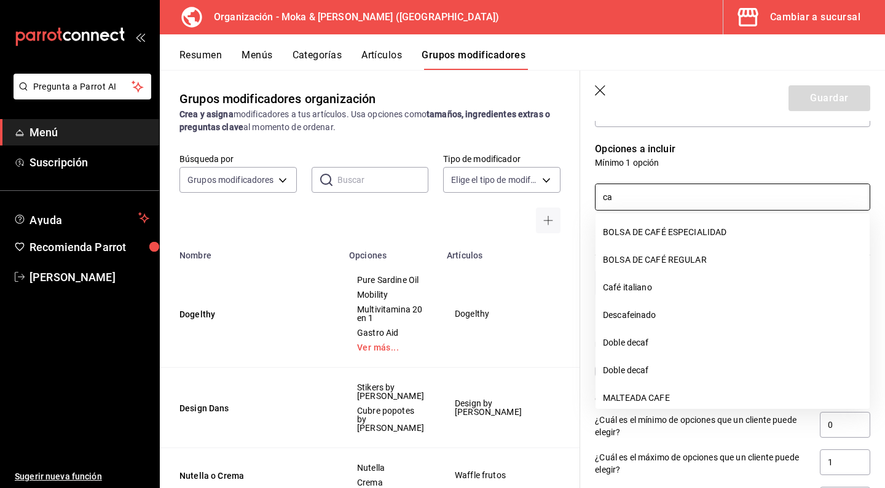
type input "c"
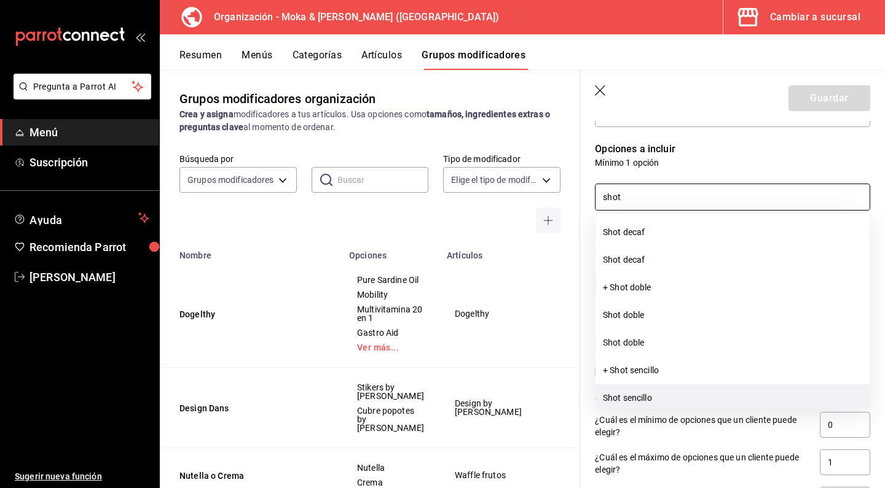
click at [643, 396] on li "Shot sencillo" at bounding box center [732, 399] width 274 height 28
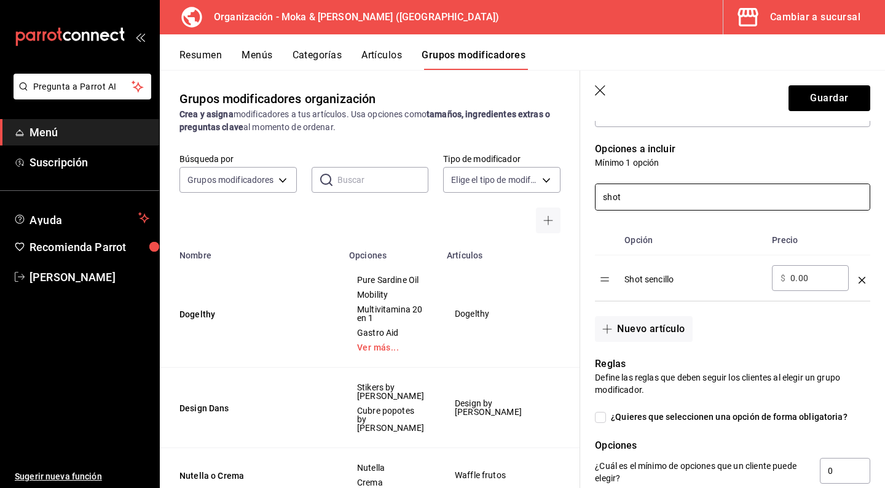
click at [654, 201] on input "shot" at bounding box center [732, 197] width 274 height 26
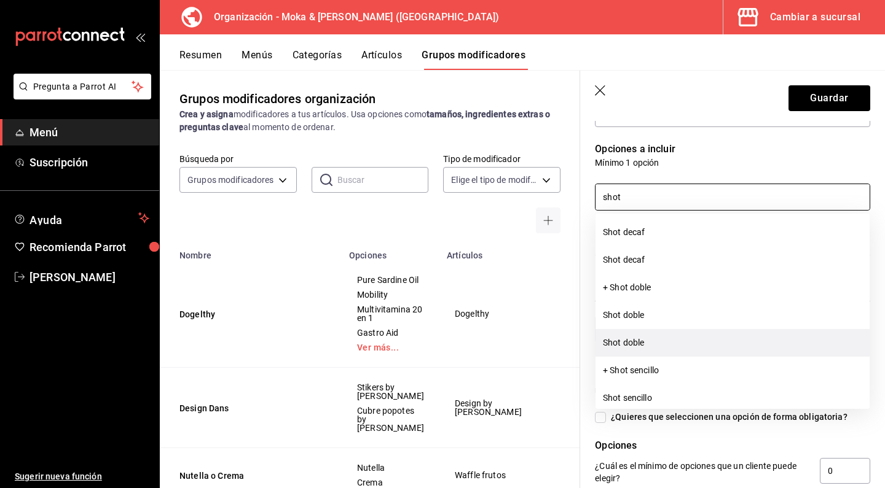
click at [643, 337] on li "Shot doble" at bounding box center [732, 343] width 274 height 28
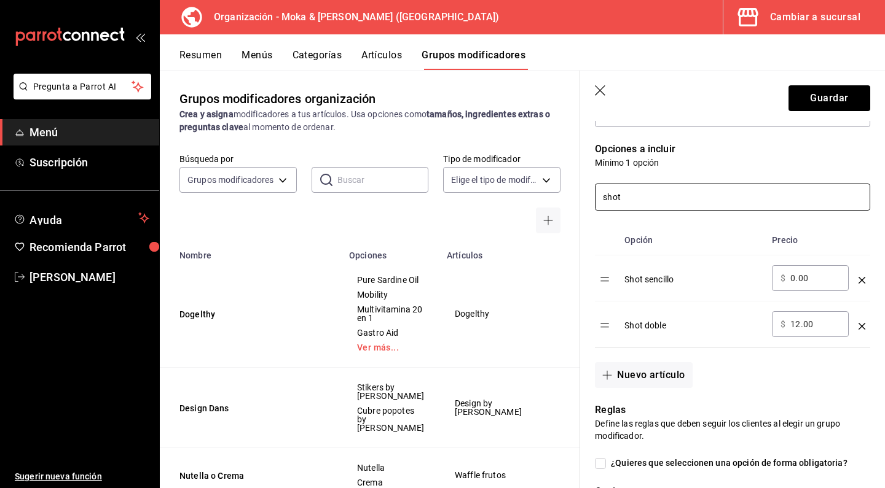
click at [650, 204] on input "shot" at bounding box center [732, 197] width 274 height 26
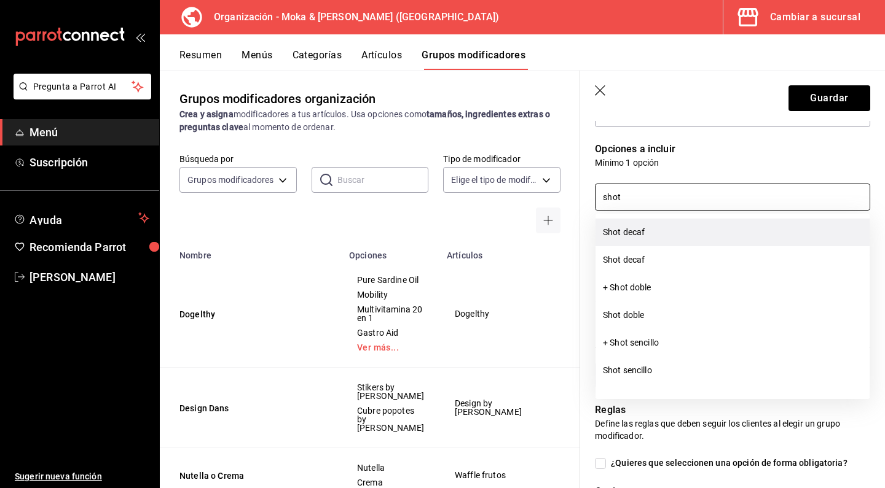
click at [632, 238] on li "Shot decaf" at bounding box center [732, 233] width 274 height 28
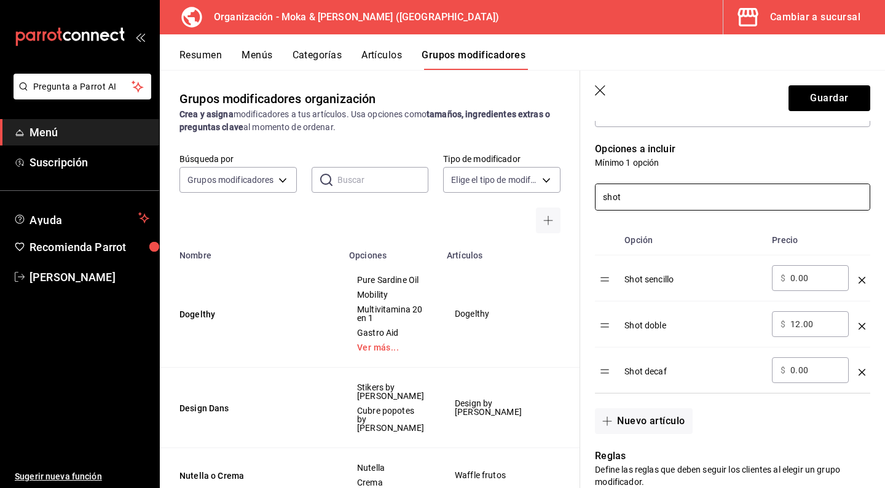
click at [638, 200] on input "shot" at bounding box center [732, 197] width 274 height 26
drag, startPoint x: 628, startPoint y: 198, endPoint x: 577, endPoint y: 199, distance: 51.0
click at [577, 199] on main "Grupos modificadores organización Crea y asigna modificadores a tus artículos. …" at bounding box center [522, 279] width 725 height 418
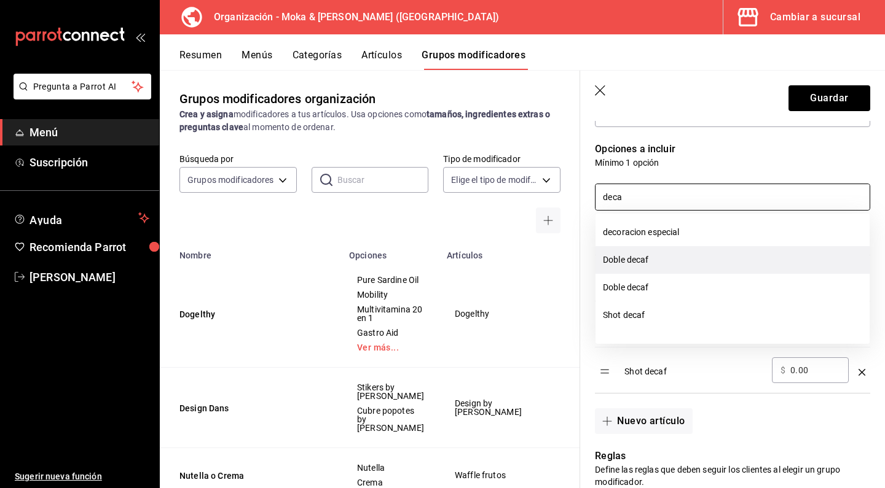
click at [649, 262] on li "Doble decaf" at bounding box center [732, 260] width 274 height 28
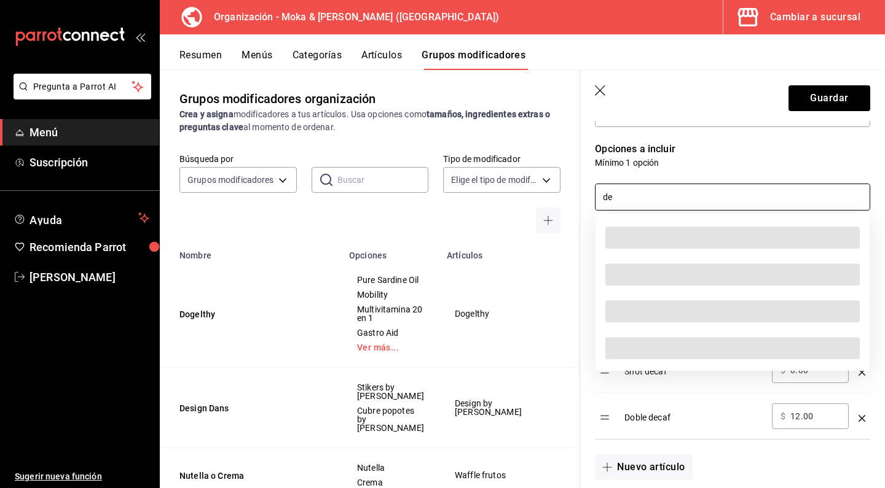
type input "d"
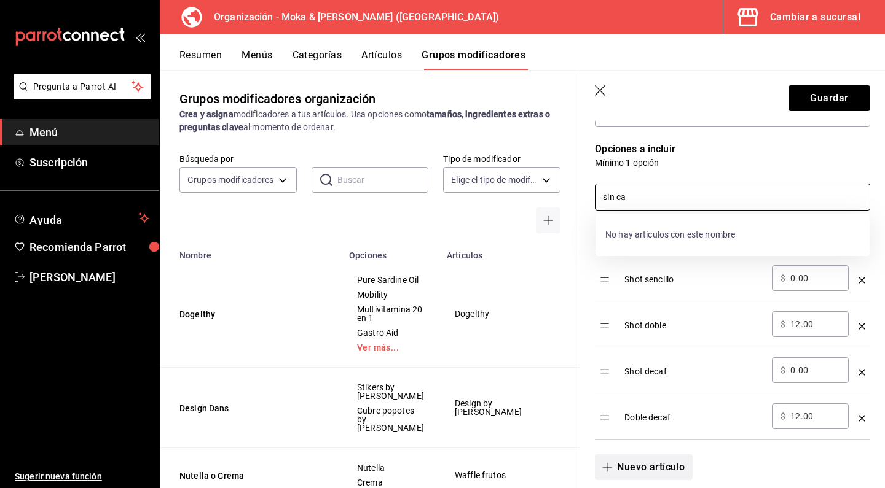
type input "sin ca"
click at [630, 464] on button "Nuevo artículo" at bounding box center [643, 468] width 97 height 26
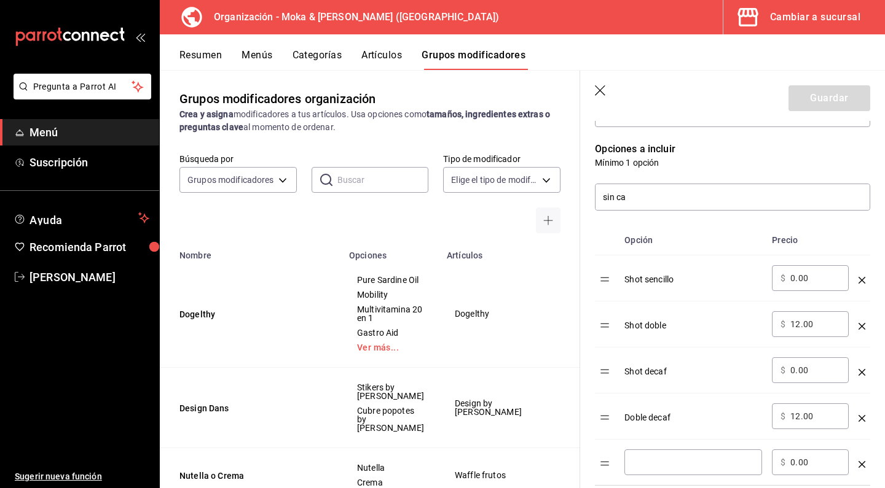
click at [645, 465] on input "optionsTable" at bounding box center [693, 463] width 120 height 12
type input "s"
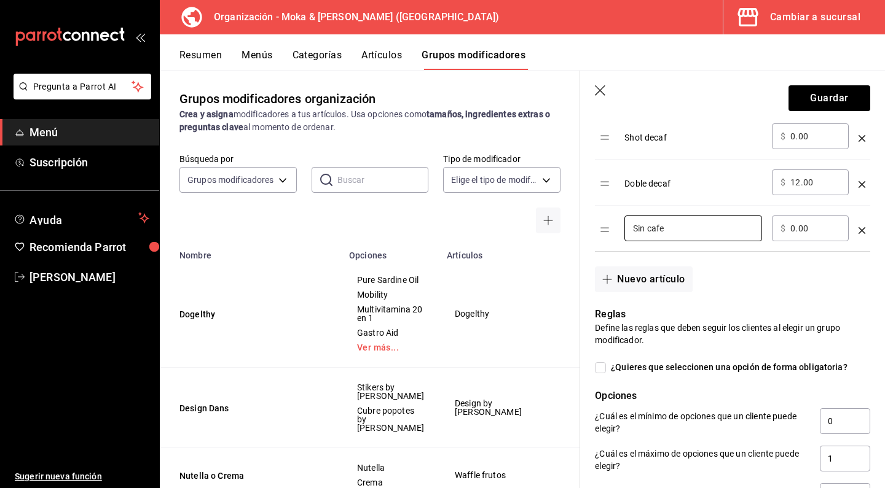
scroll to position [555, 0]
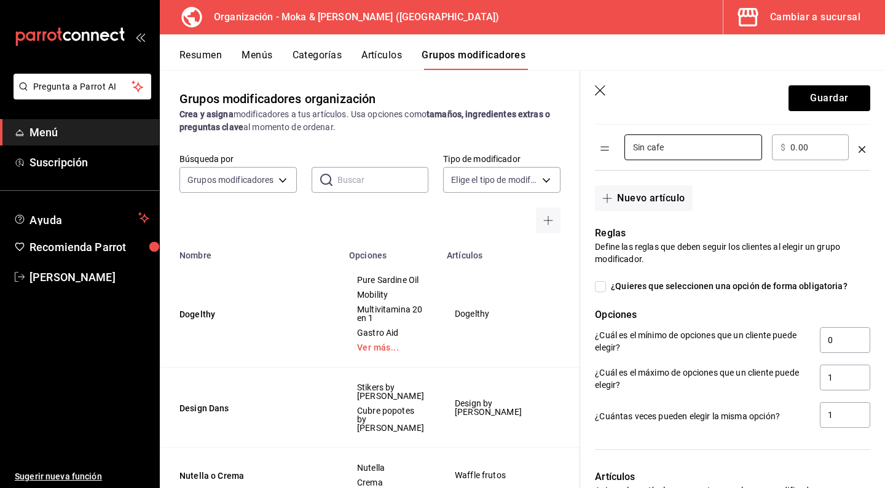
type input "Sin cafe"
click at [598, 286] on input "¿Quieres que seleccionen una opción de forma obligatoria?" at bounding box center [600, 286] width 11 height 11
checkbox input "true"
type input "1"
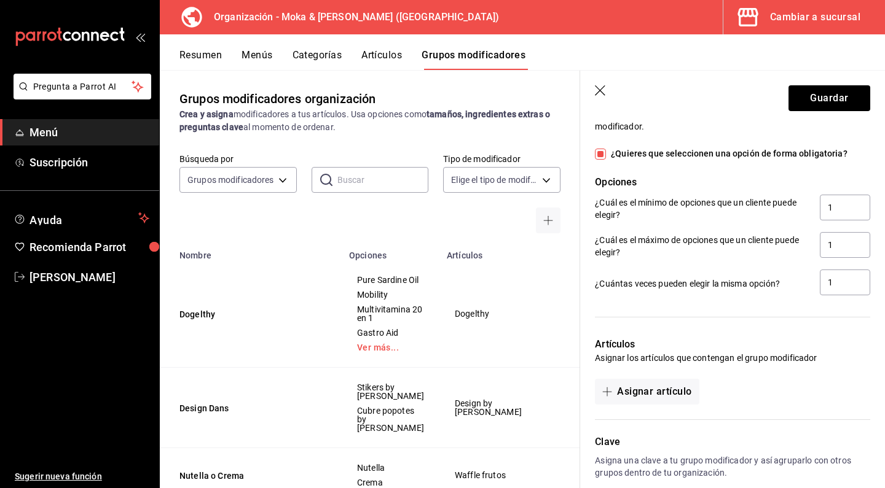
scroll to position [750, 0]
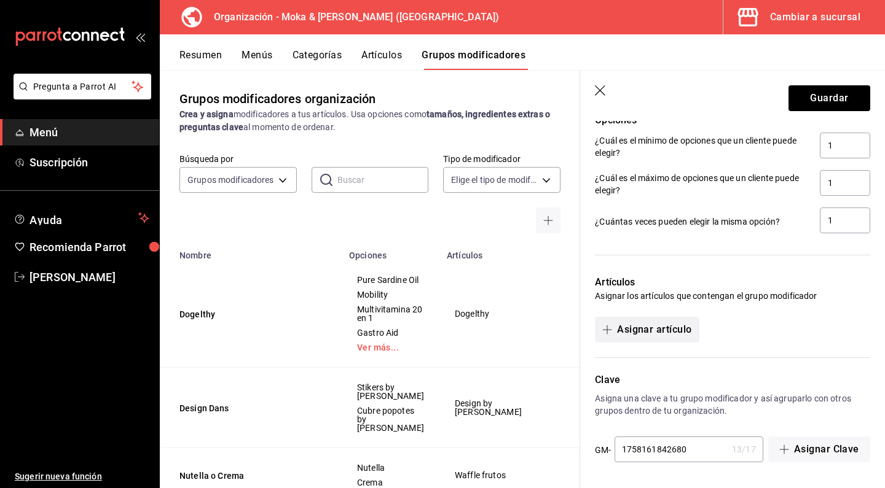
click at [622, 331] on button "Asignar artículo" at bounding box center [647, 330] width 104 height 26
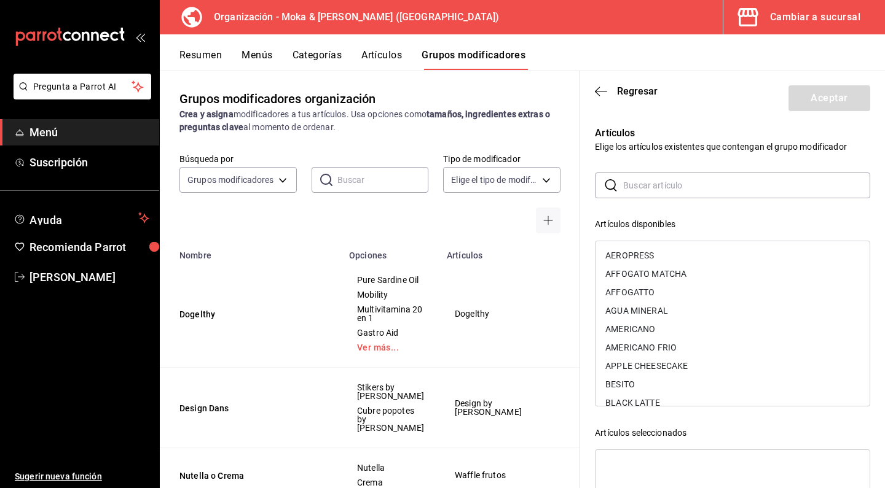
click at [640, 193] on input "text" at bounding box center [746, 185] width 247 height 25
type input "r"
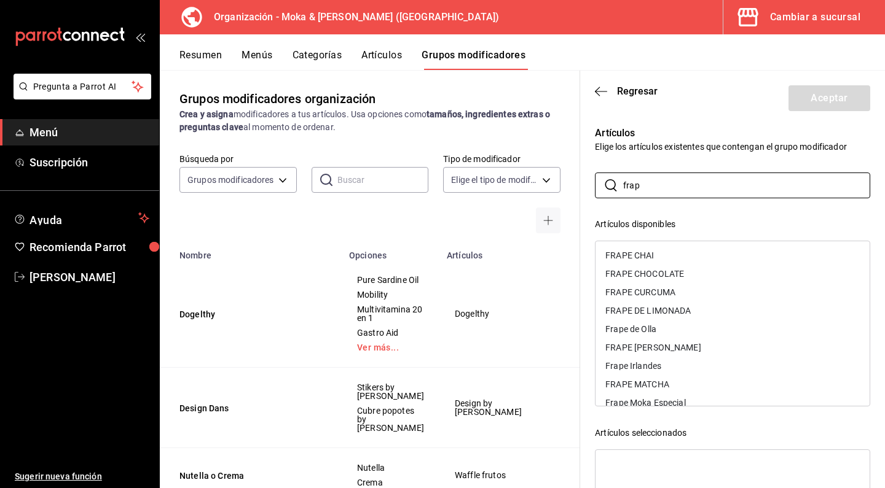
scroll to position [0, 0]
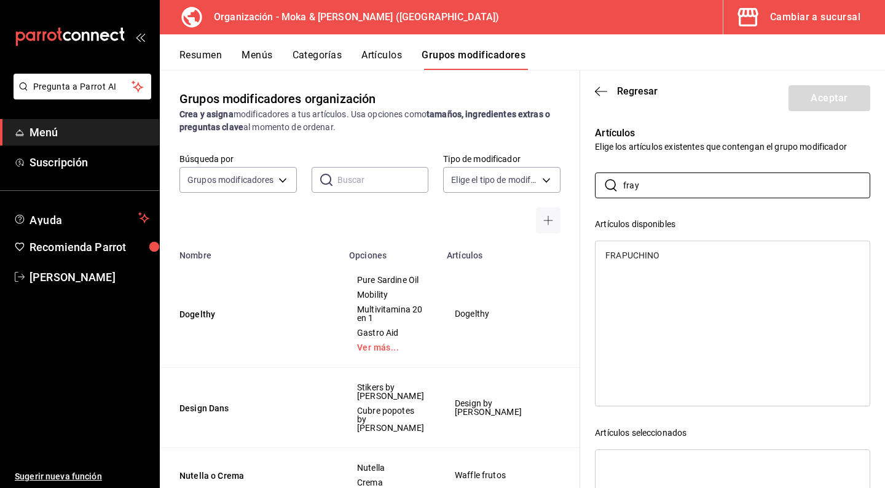
type input "fray"
drag, startPoint x: 653, startPoint y: 219, endPoint x: 645, endPoint y: 258, distance: 40.1
click at [645, 258] on div "FRAPUCHINO" at bounding box center [632, 255] width 54 height 9
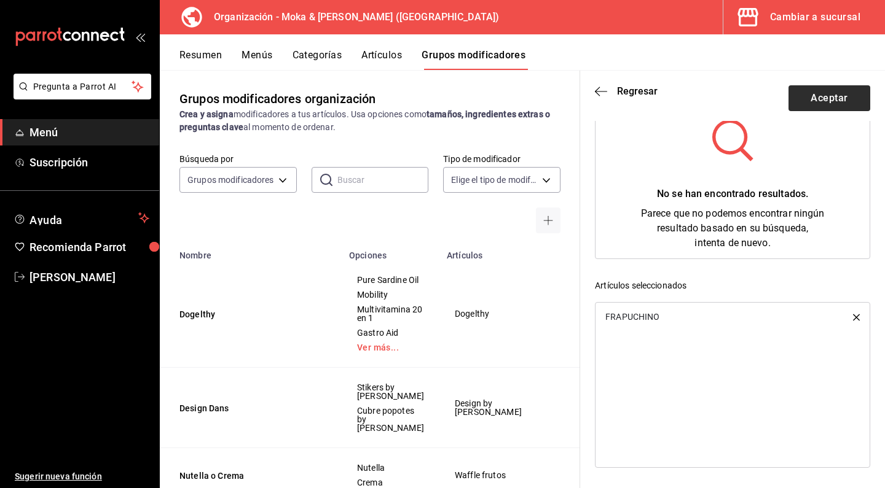
scroll to position [147, 0]
click at [818, 98] on button "Aceptar" at bounding box center [829, 98] width 82 height 26
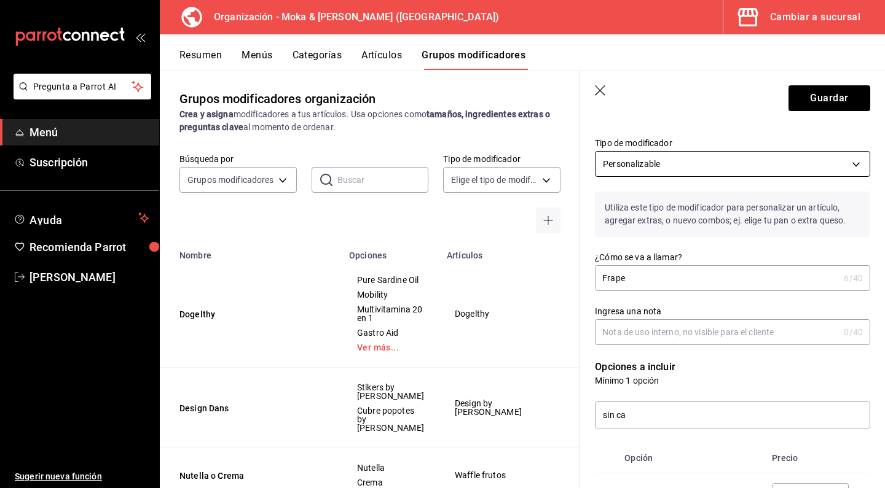
scroll to position [0, 0]
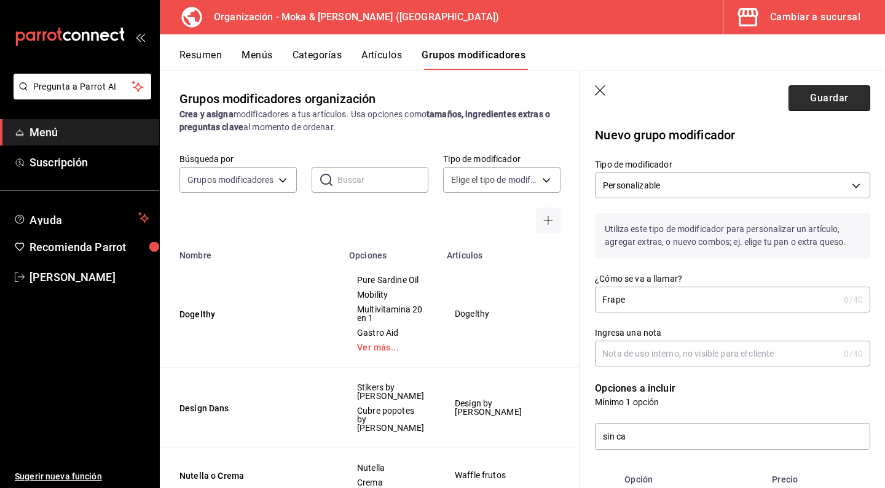
click at [814, 97] on button "Guardar" at bounding box center [829, 98] width 82 height 26
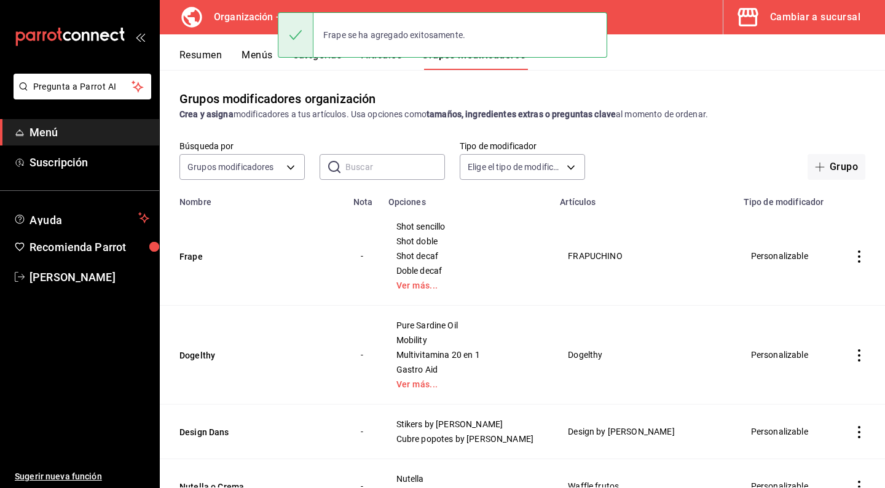
click at [367, 64] on button "Artículos" at bounding box center [381, 59] width 41 height 21
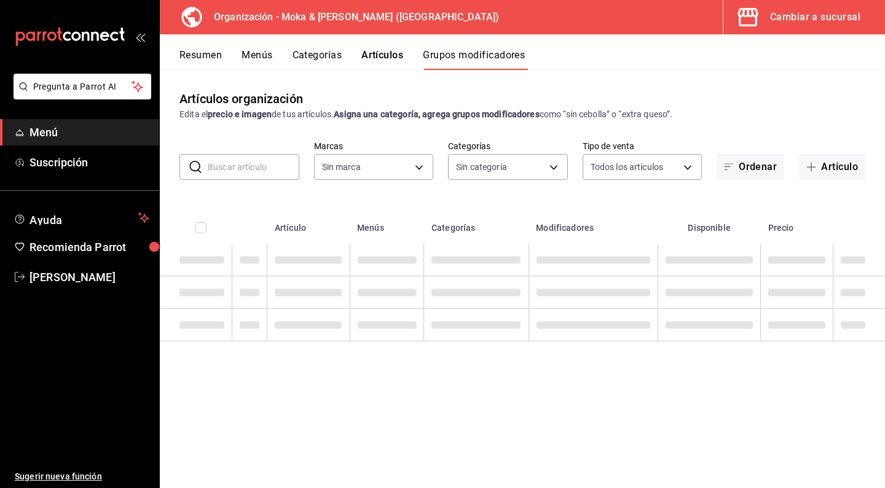
click at [388, 61] on button "Artículos" at bounding box center [382, 59] width 42 height 21
type input "133ffe9b-fe61-4f2a-b4cb-4bb08eaa479a"
type input "35ef7d49-5860-42b9-a74e-f8714ccf72fe,f0715e8d-93ea-4bc3-8789-14c21f83c212,40b05…"
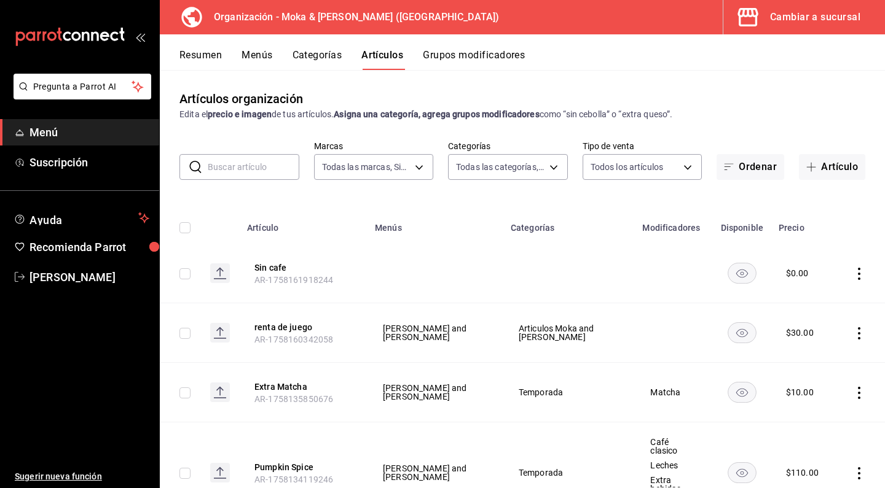
click at [251, 173] on input "text" at bounding box center [254, 167] width 92 height 25
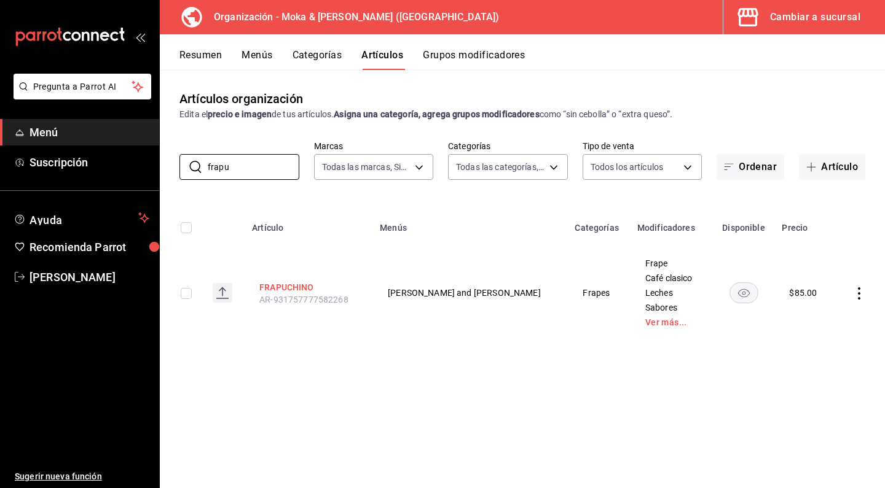
type input "frapu"
click at [315, 285] on button "FRAPUCHINO" at bounding box center [308, 287] width 98 height 12
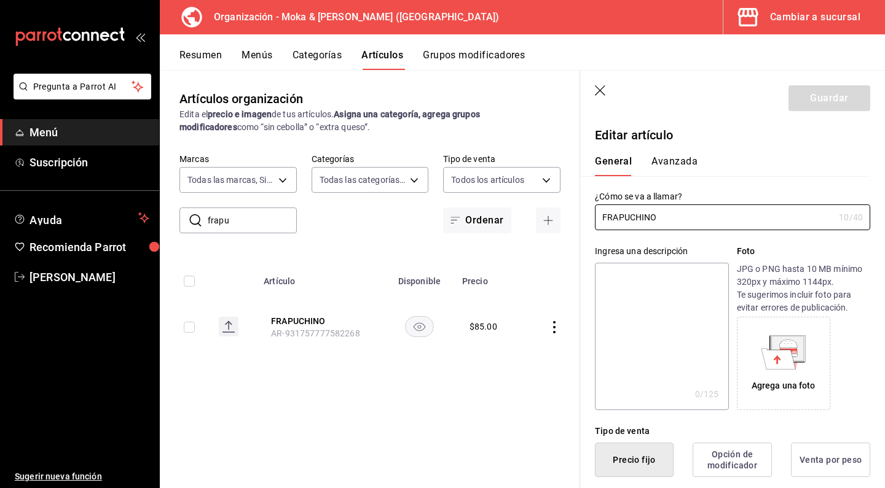
type input "$85.00"
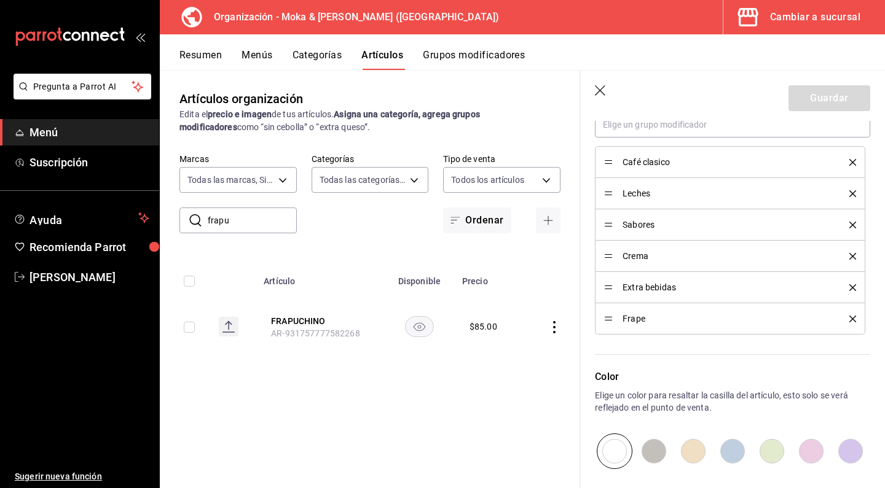
scroll to position [597, 0]
click at [853, 161] on icon "delete" at bounding box center [852, 162] width 7 height 7
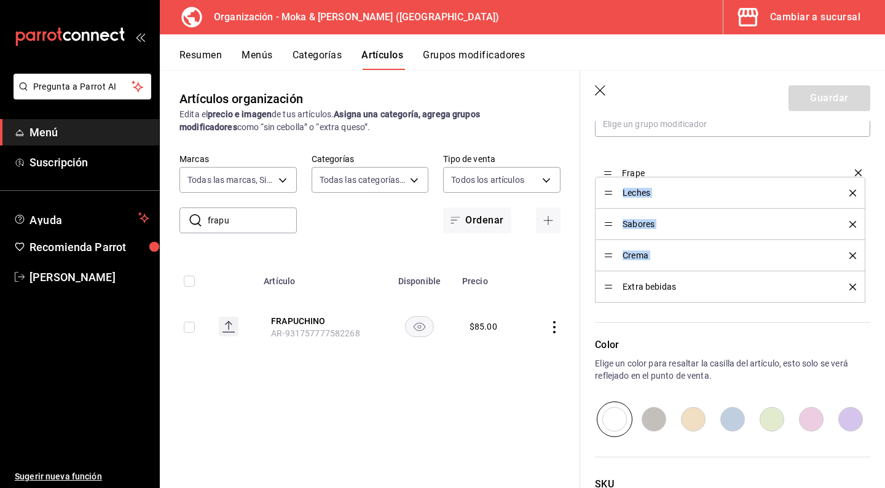
drag, startPoint x: 610, startPoint y: 284, endPoint x: 611, endPoint y: 170, distance: 114.3
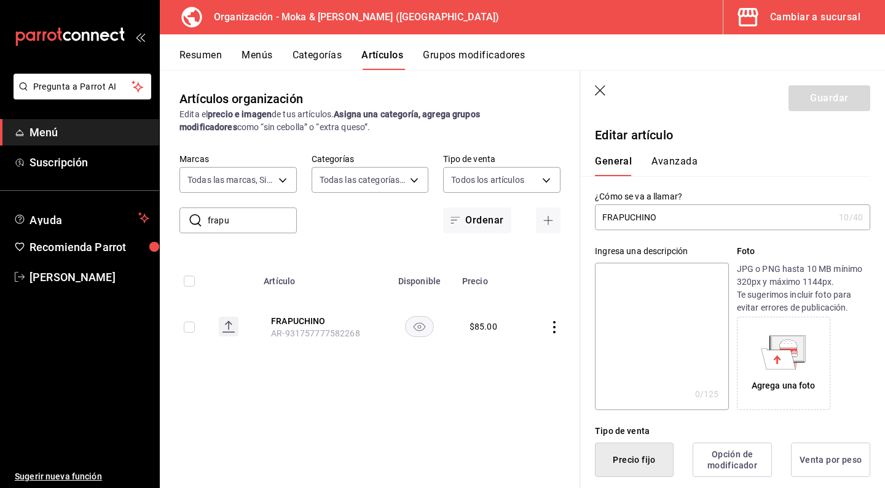
scroll to position [0, 0]
drag, startPoint x: 608, startPoint y: 213, endPoint x: 672, endPoint y: 213, distance: 63.9
click at [672, 213] on input "FRAPUCHINO" at bounding box center [714, 217] width 239 height 25
type input "Frapuchino"
click at [828, 101] on button "Guardar" at bounding box center [829, 98] width 82 height 26
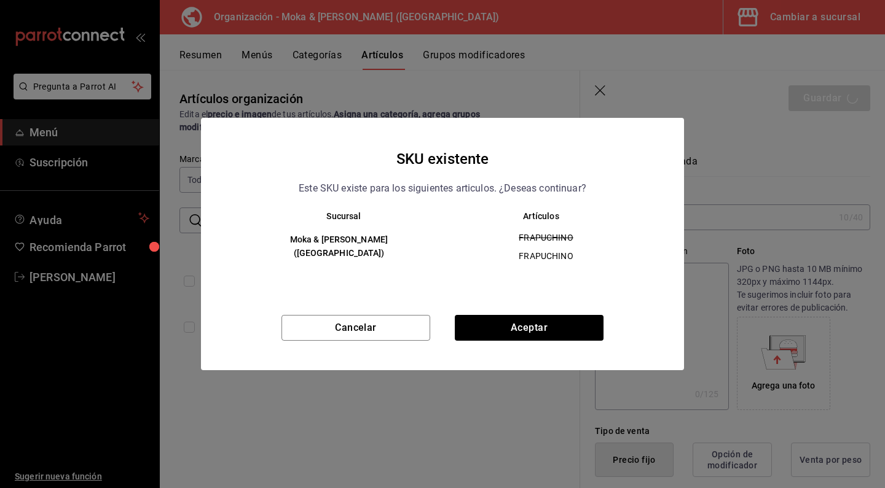
click at [562, 356] on div "Cancelar Aceptar" at bounding box center [442, 342] width 483 height 55
click at [561, 340] on button "Aceptar" at bounding box center [529, 328] width 149 height 26
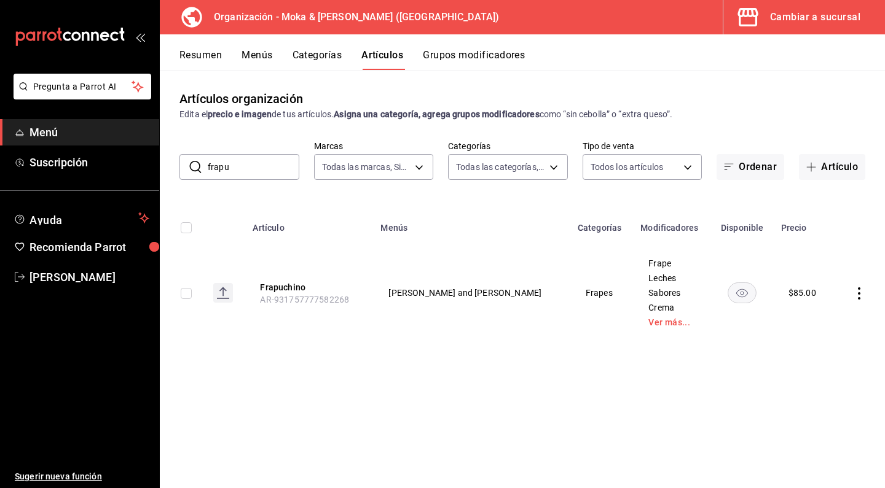
click at [261, 69] on button "Menús" at bounding box center [256, 59] width 31 height 21
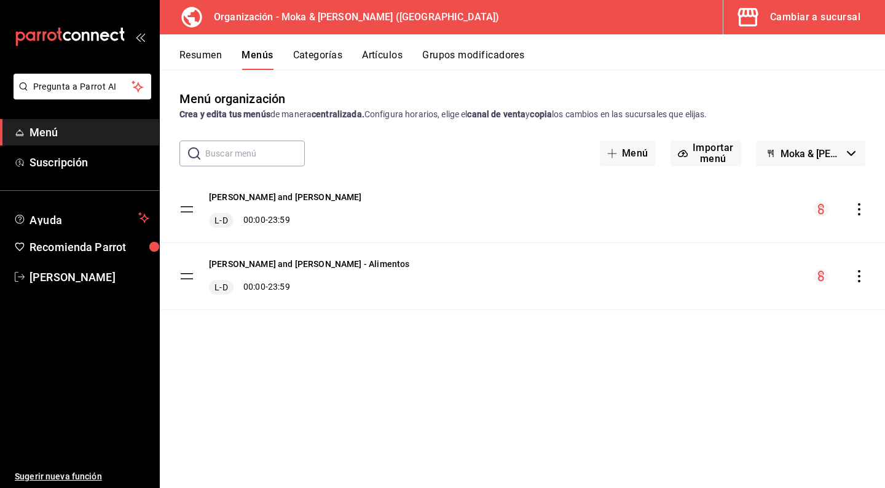
click at [858, 208] on icon "actions" at bounding box center [859, 209] width 12 height 12
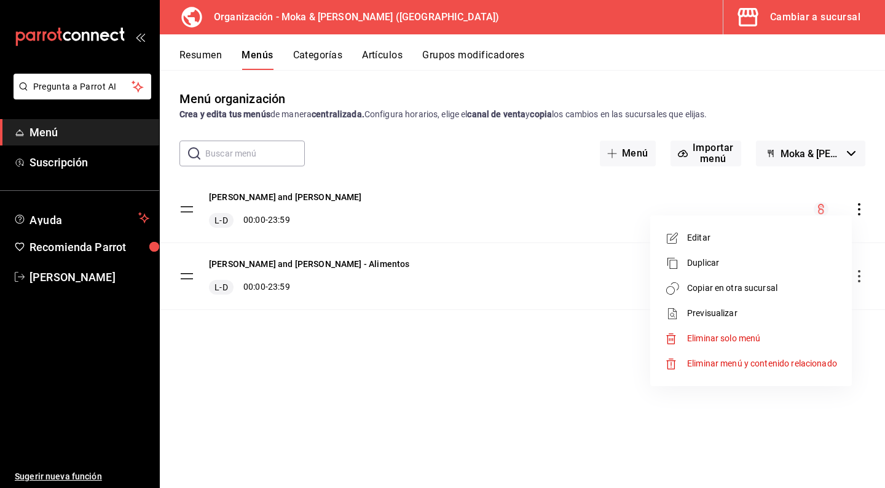
click at [759, 285] on span "Copiar en otra sucursal" at bounding box center [762, 288] width 150 height 13
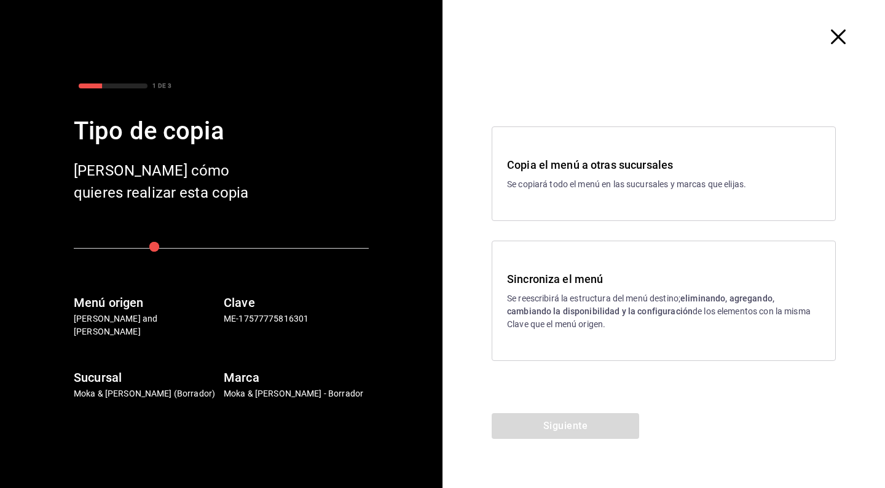
click at [544, 304] on p "Se reescribirá la estructura del menú destino; eliminando, agregando, cambiando…" at bounding box center [663, 311] width 313 height 39
click at [551, 425] on button "Siguiente" at bounding box center [565, 427] width 147 height 26
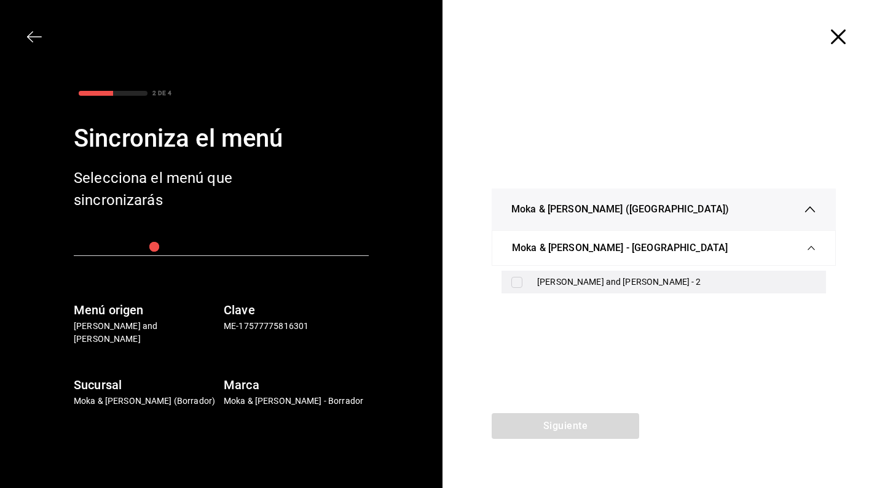
click at [512, 281] on input "checkbox" at bounding box center [516, 282] width 11 height 11
checkbox input "true"
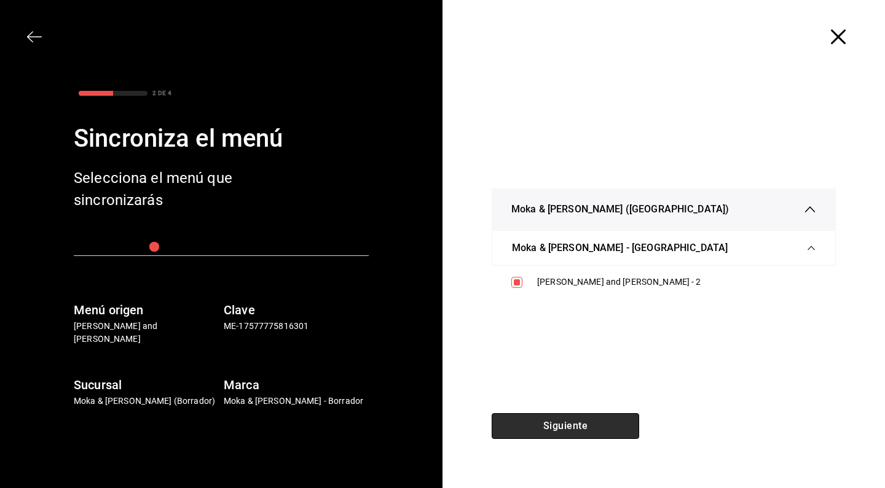
click at [560, 430] on button "Siguiente" at bounding box center [565, 427] width 147 height 26
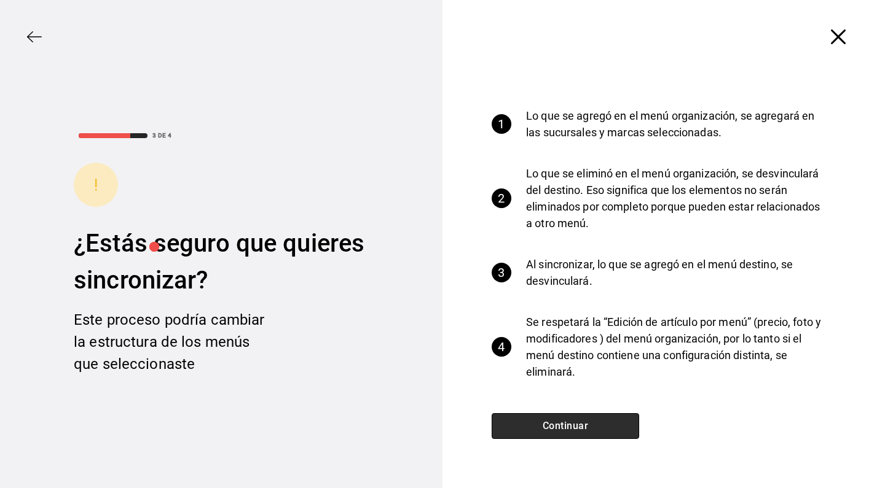
click at [559, 424] on button "Continuar" at bounding box center [565, 427] width 147 height 26
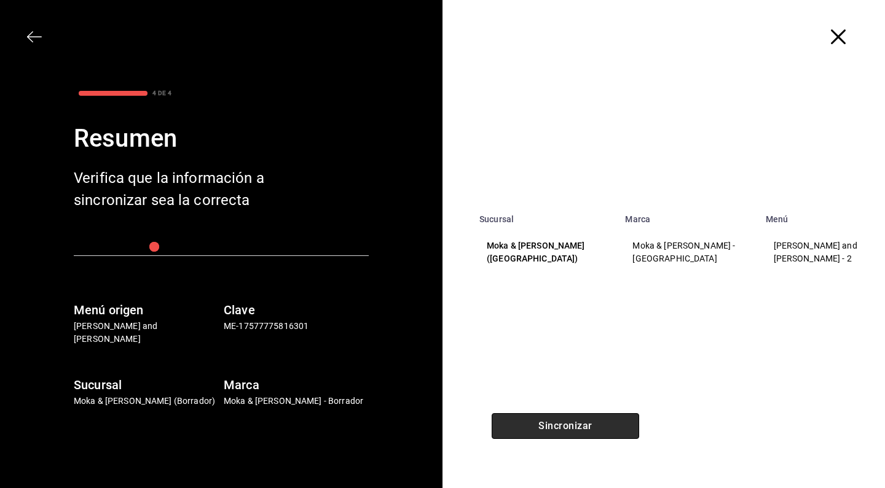
click at [559, 424] on button "Sincronizar" at bounding box center [565, 427] width 147 height 26
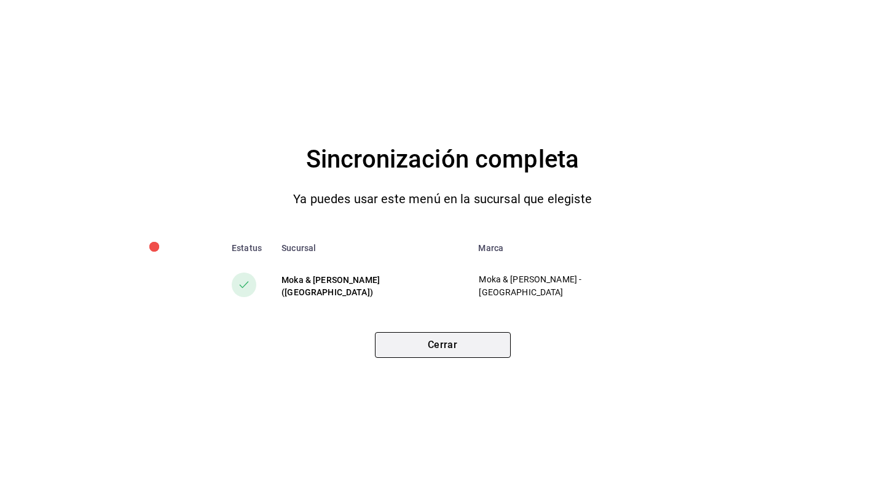
click at [450, 347] on button "Cerrar" at bounding box center [443, 345] width 136 height 26
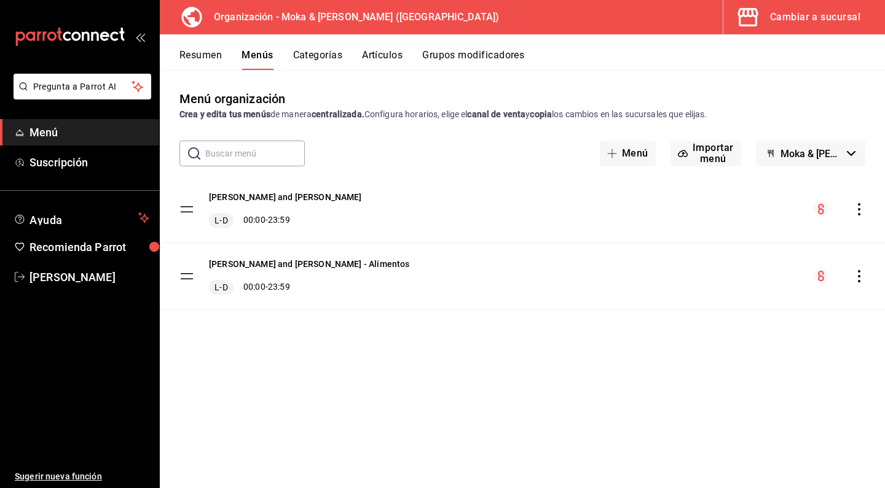
click at [380, 44] on div "Resumen Menús Categorías Artículos Grupos modificadores" at bounding box center [522, 52] width 725 height 36
click at [378, 52] on button "Artículos" at bounding box center [382, 59] width 41 height 21
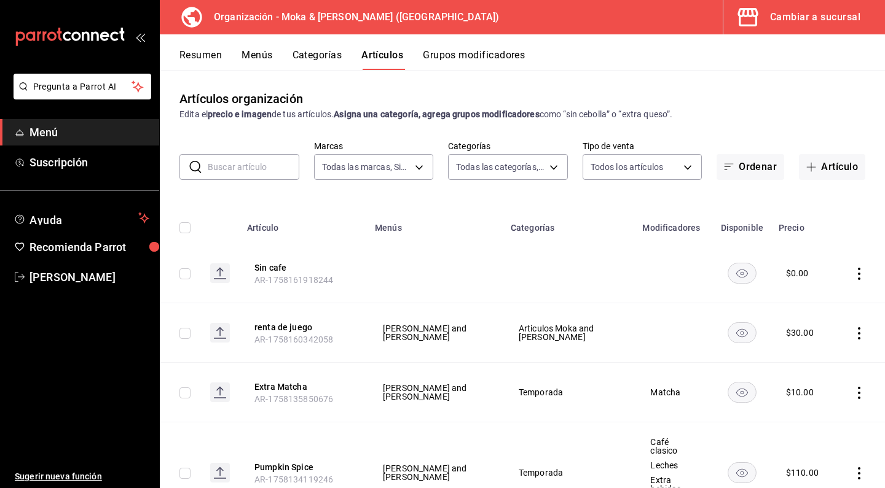
type input "133ffe9b-fe61-4f2a-b4cb-4bb08eaa479a"
type input "35ef7d49-5860-42b9-a74e-f8714ccf72fe,f0715e8d-93ea-4bc3-8789-14c21f83c212,40b05…"
click at [259, 162] on input "text" at bounding box center [254, 167] width 92 height 25
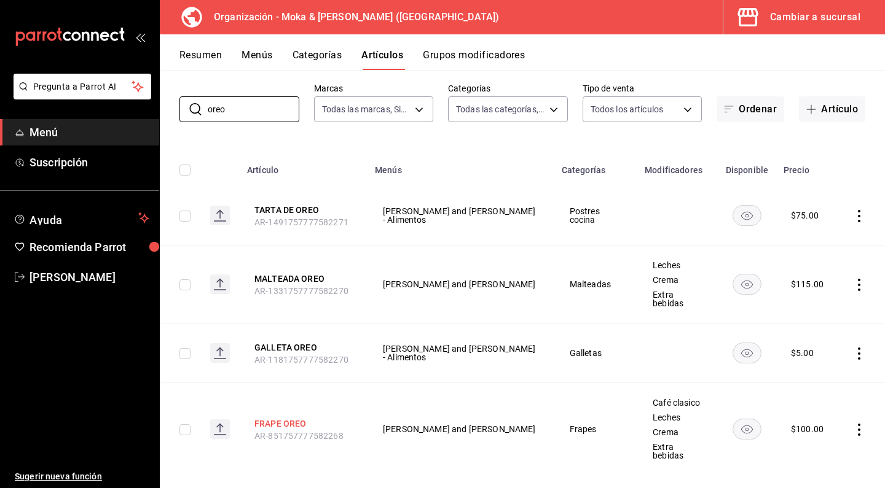
type input "oreo"
click at [289, 418] on button "FRAPE OREO" at bounding box center [303, 424] width 98 height 12
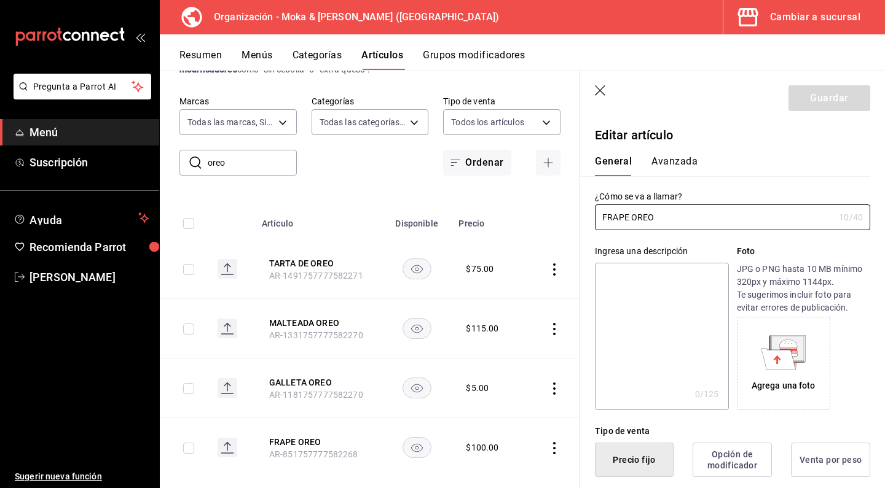
type input "$100.00"
drag, startPoint x: 608, startPoint y: 219, endPoint x: 681, endPoint y: 218, distance: 73.1
click at [681, 218] on input "FRAPE OREO" at bounding box center [714, 217] width 239 height 25
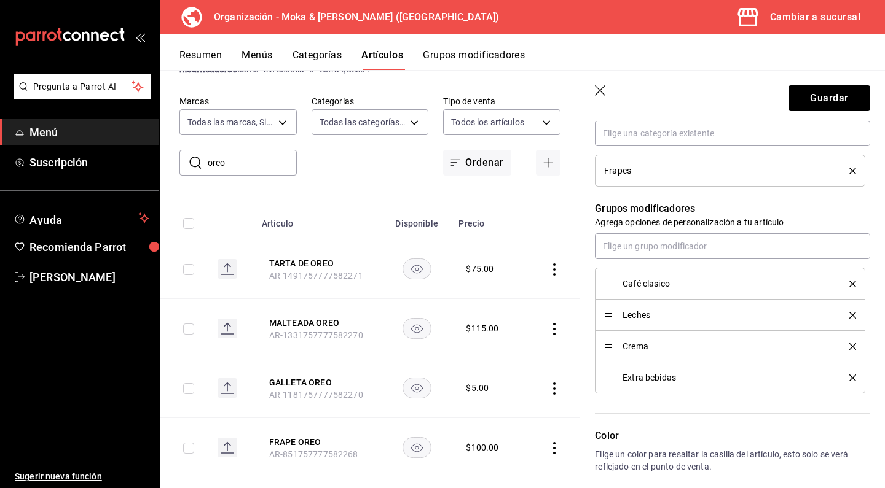
scroll to position [504, 0]
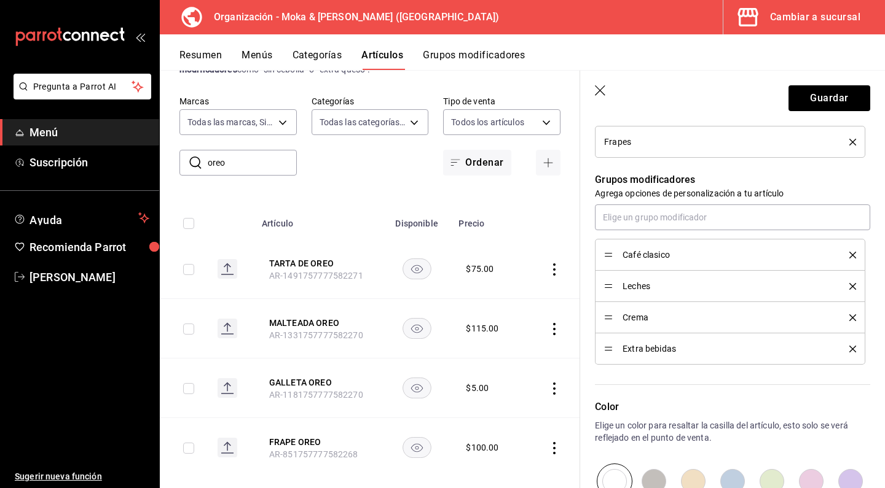
type input "Frape Oreo"
click at [853, 253] on icon "delete" at bounding box center [852, 255] width 7 height 7
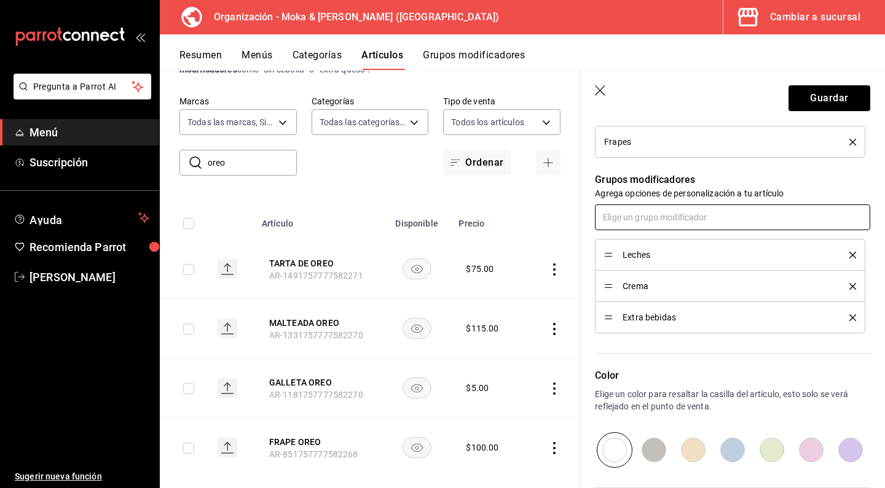
click at [758, 213] on input "text" at bounding box center [732, 218] width 275 height 26
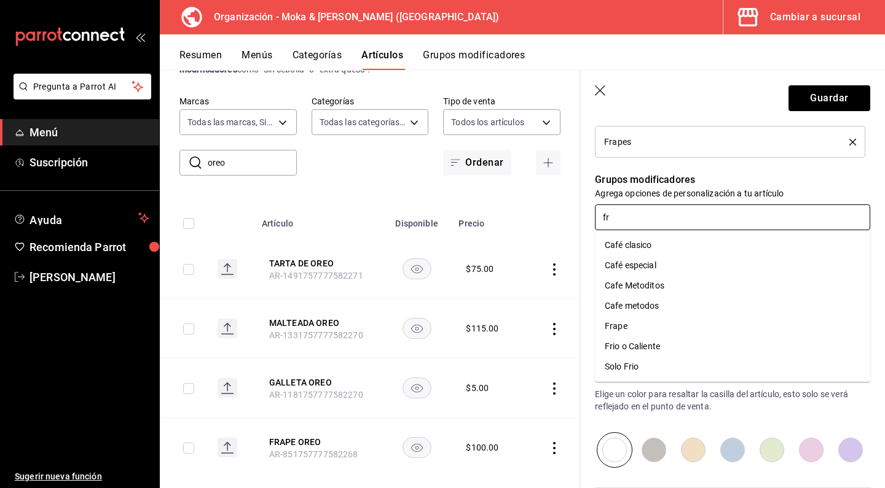
type input "fra"
click at [686, 249] on li "Frape" at bounding box center [732, 245] width 275 height 20
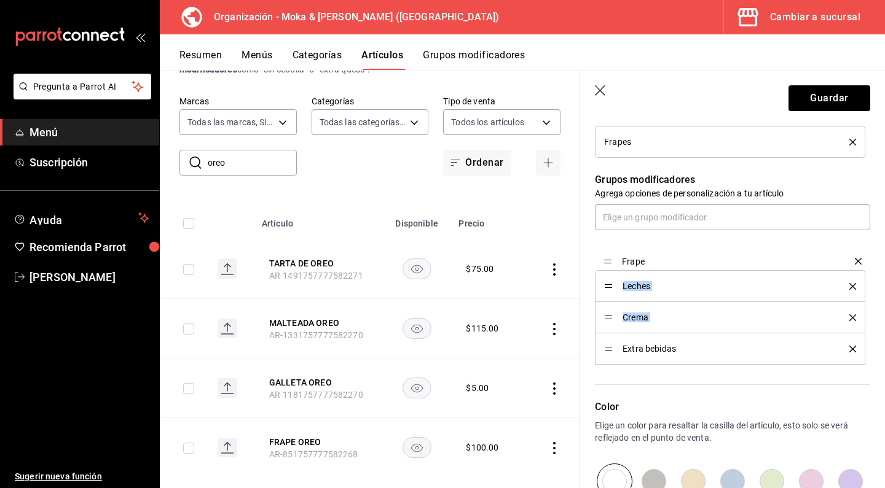
drag, startPoint x: 609, startPoint y: 349, endPoint x: 609, endPoint y: 261, distance: 87.9
click at [818, 90] on button "Guardar" at bounding box center [829, 98] width 82 height 26
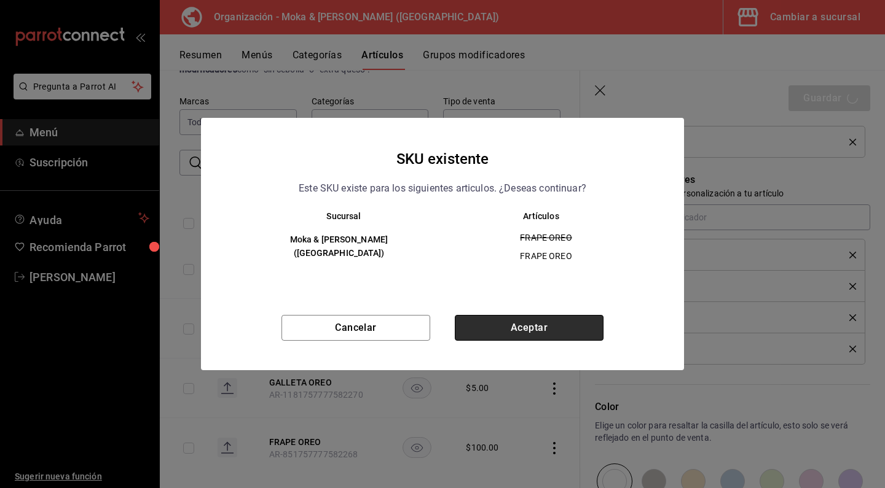
click at [498, 329] on button "Aceptar" at bounding box center [529, 328] width 149 height 26
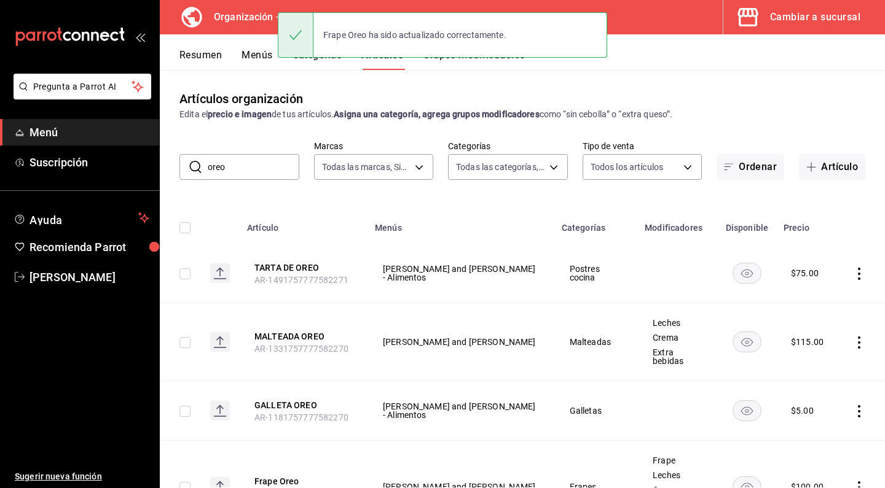
click at [262, 62] on button "Menús" at bounding box center [256, 59] width 31 height 21
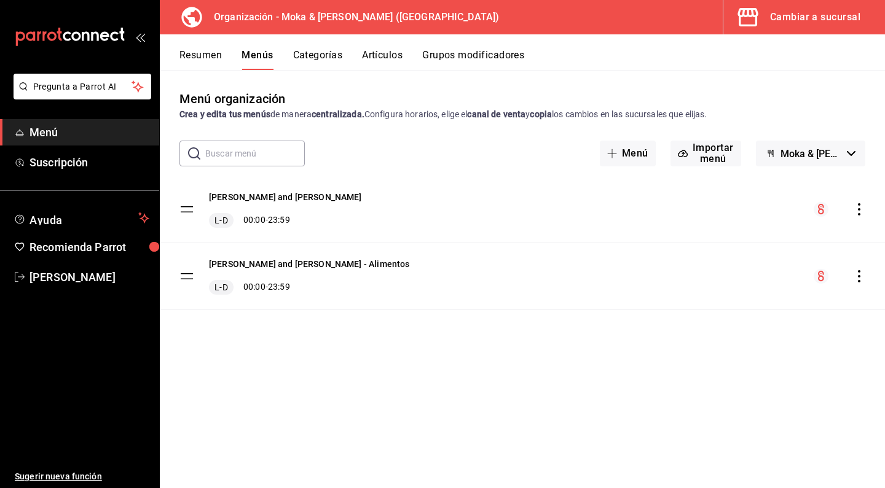
click at [862, 207] on icon "actions" at bounding box center [859, 209] width 12 height 12
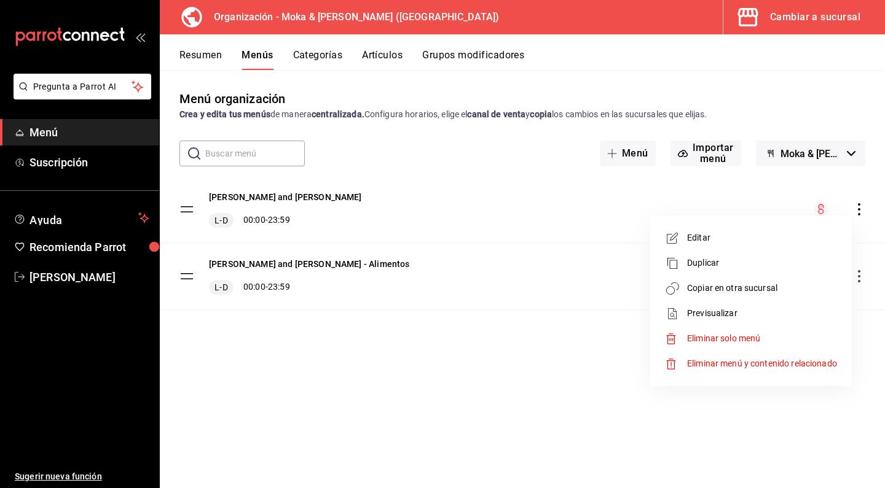
click at [771, 282] on span "Copiar en otra sucursal" at bounding box center [762, 288] width 150 height 13
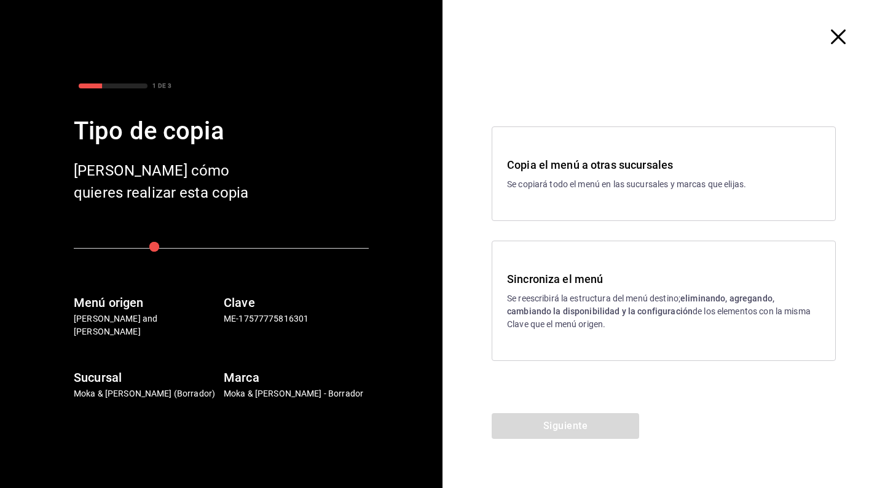
click at [555, 308] on strong "eliminando, agregando, cambiando la disponibilidad y la configuración" at bounding box center [640, 305] width 267 height 23
click at [552, 437] on button "Siguiente" at bounding box center [565, 427] width 147 height 26
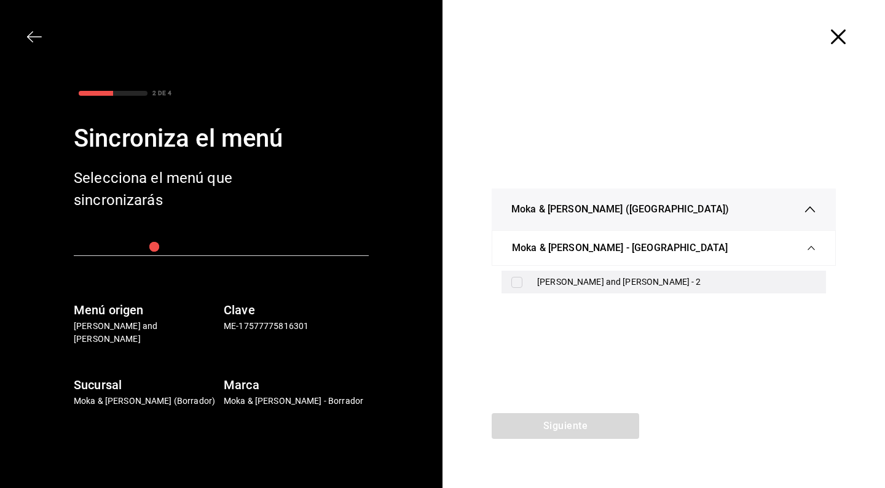
click at [507, 283] on div "[PERSON_NAME] and [PERSON_NAME] - 2" at bounding box center [663, 282] width 324 height 23
checkbox input "true"
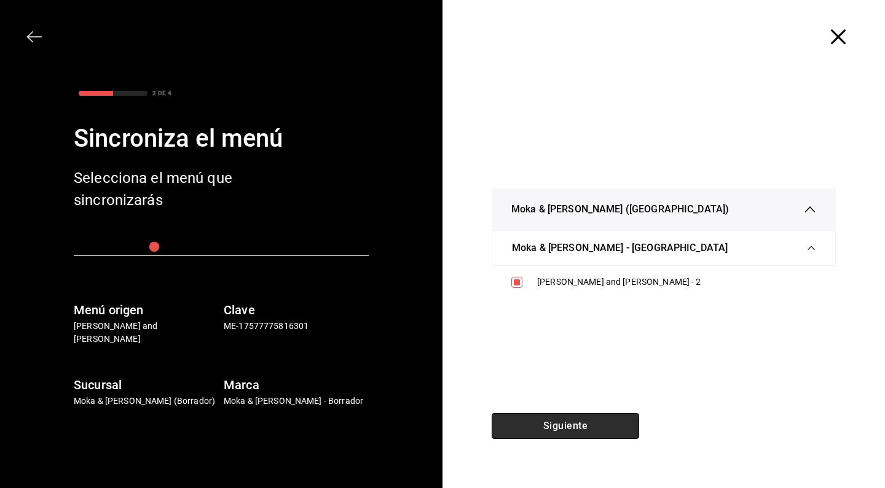
click at [548, 430] on button "Siguiente" at bounding box center [565, 427] width 147 height 26
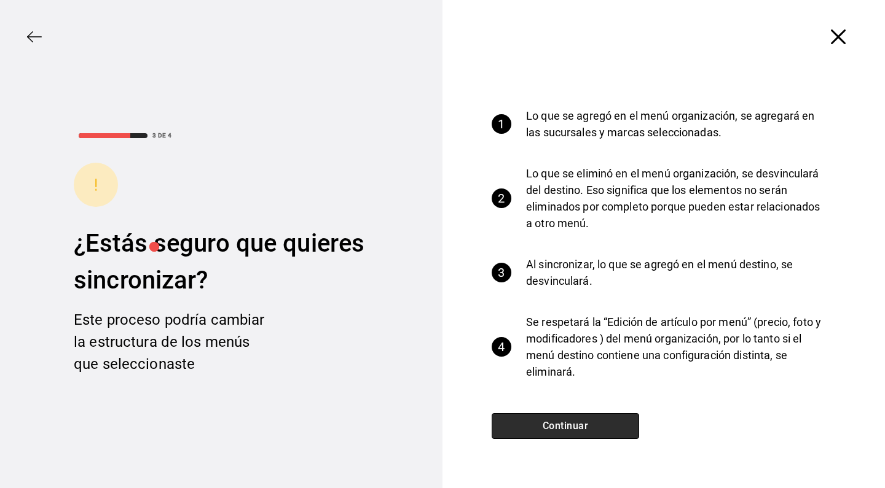
click at [548, 430] on button "Continuar" at bounding box center [565, 427] width 147 height 26
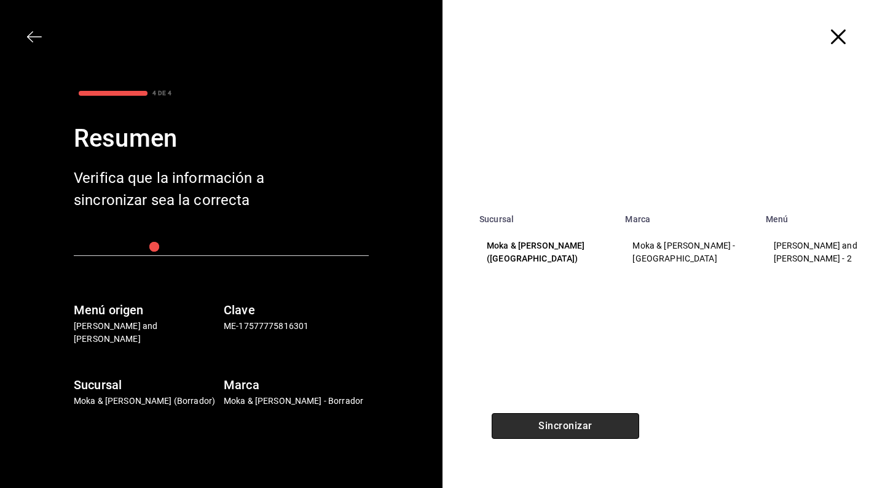
click at [548, 430] on button "Sincronizar" at bounding box center [565, 427] width 147 height 26
